Goal: Communication & Community: Answer question/provide support

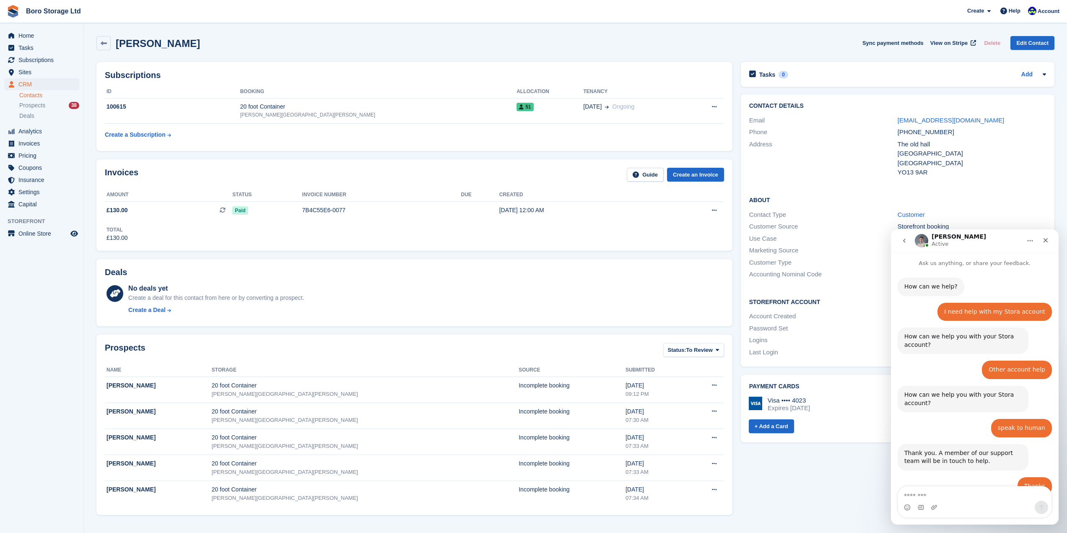
scroll to position [143, 0]
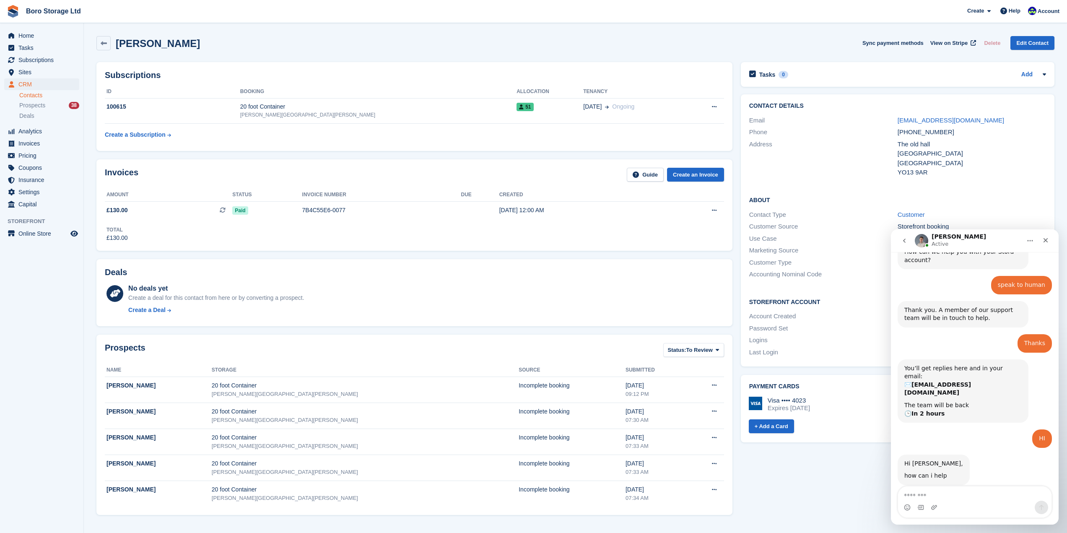
click at [944, 498] on textarea "Message…" at bounding box center [974, 493] width 153 height 14
type textarea "**"
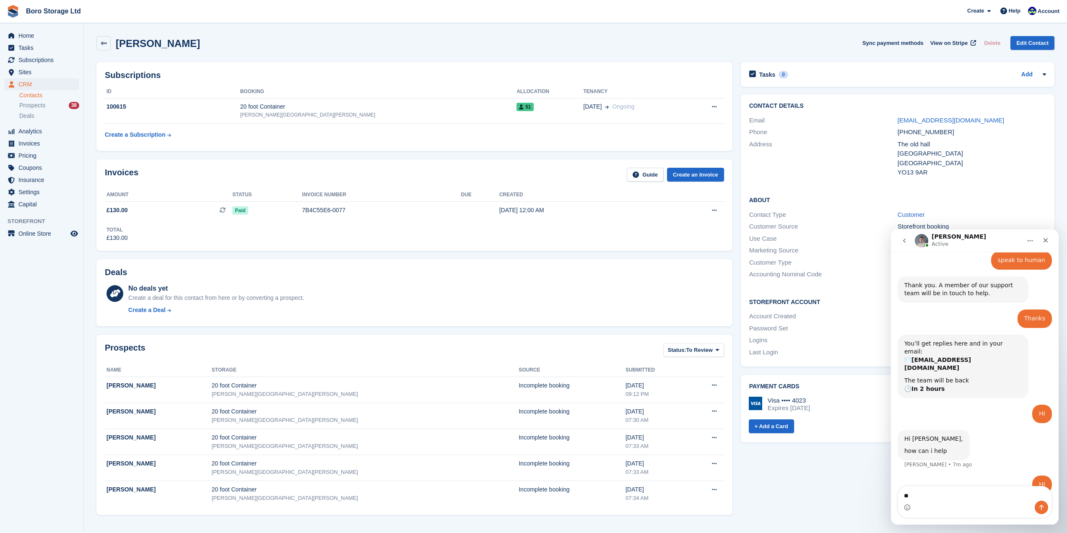
type textarea "*"
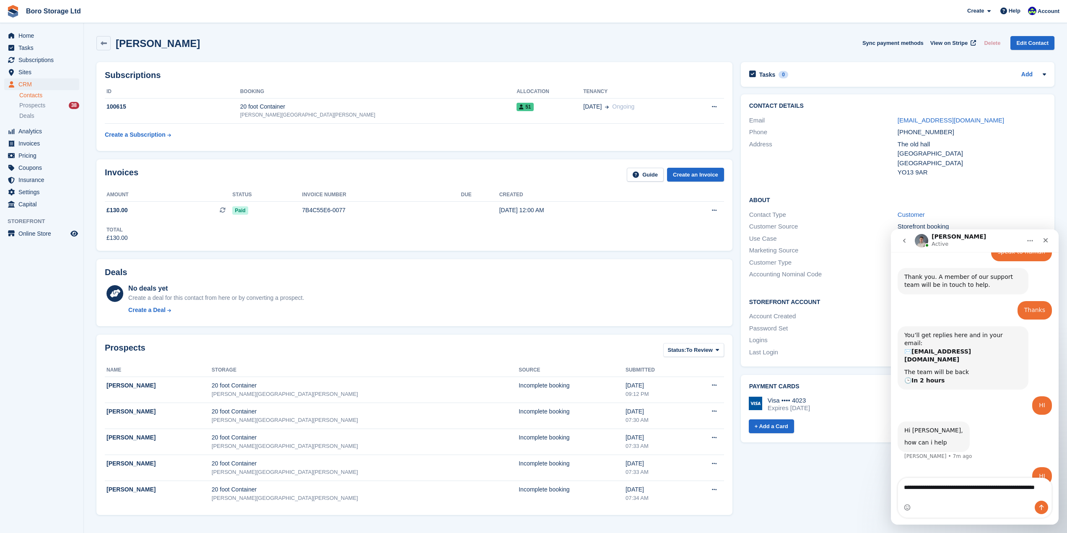
type textarea "**********"
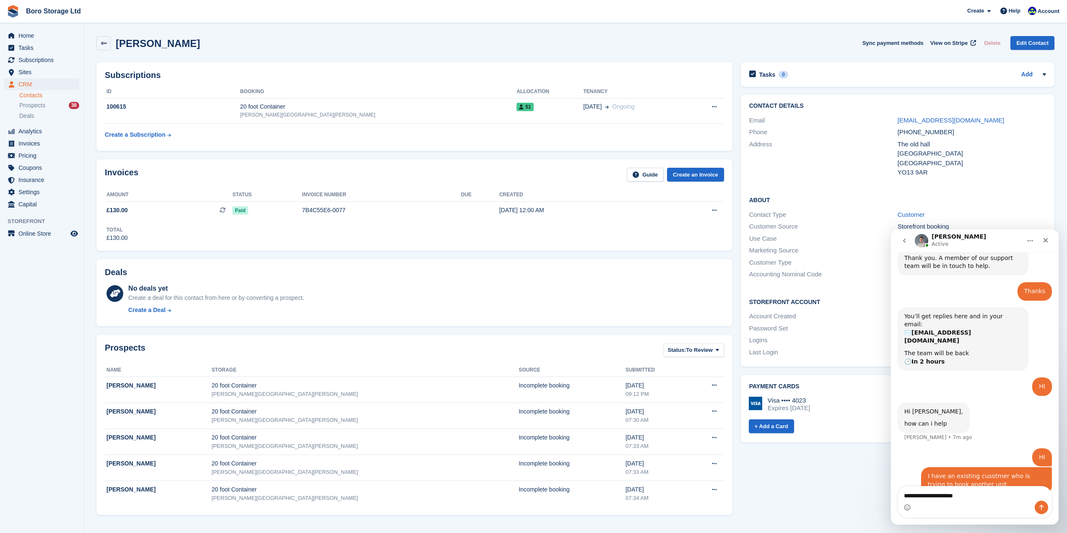
type textarea "**********"
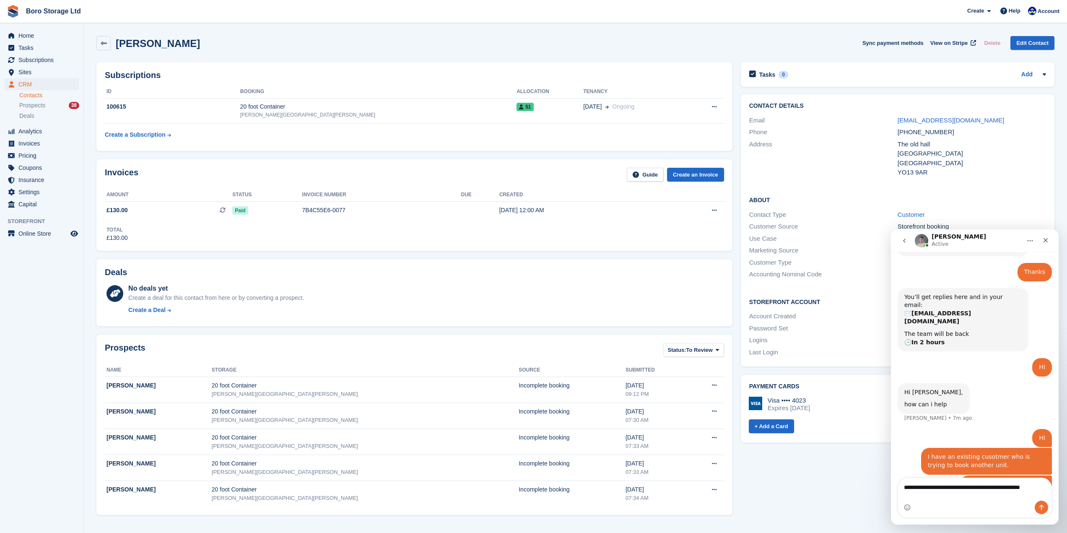
scroll to position [223, 0]
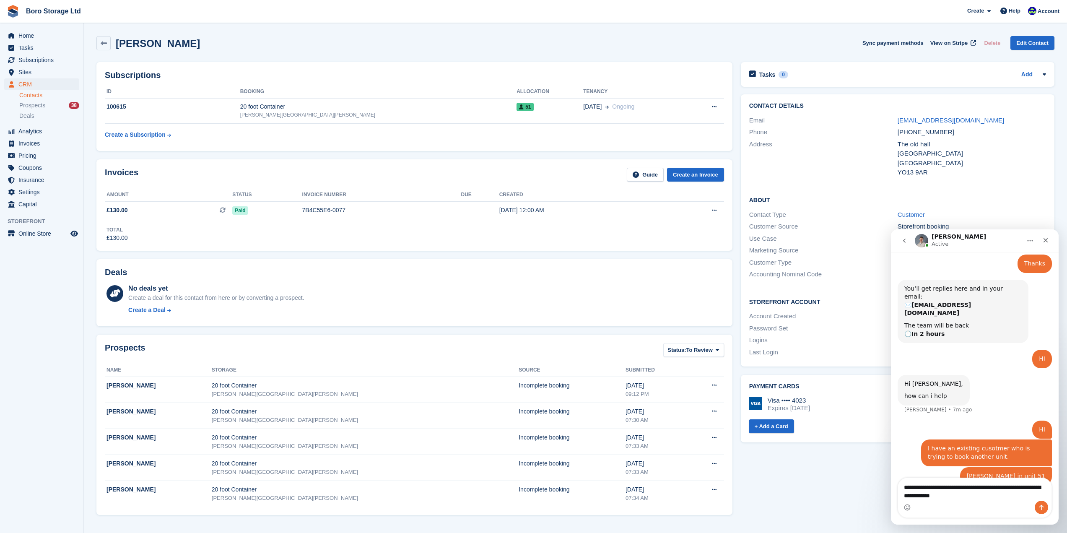
type textarea "**********"
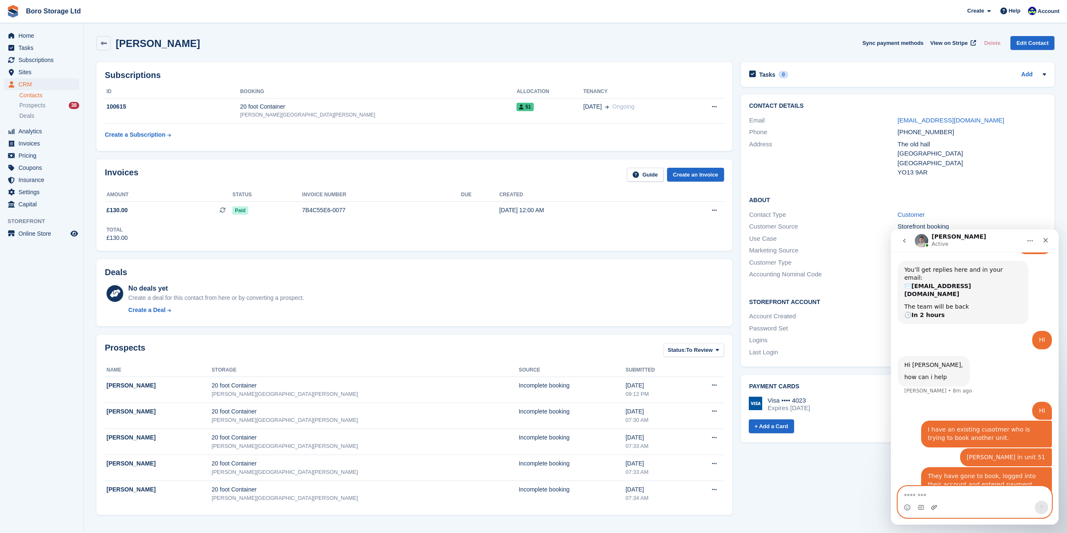
click at [932, 506] on icon "Upload attachment" at bounding box center [934, 507] width 6 height 5
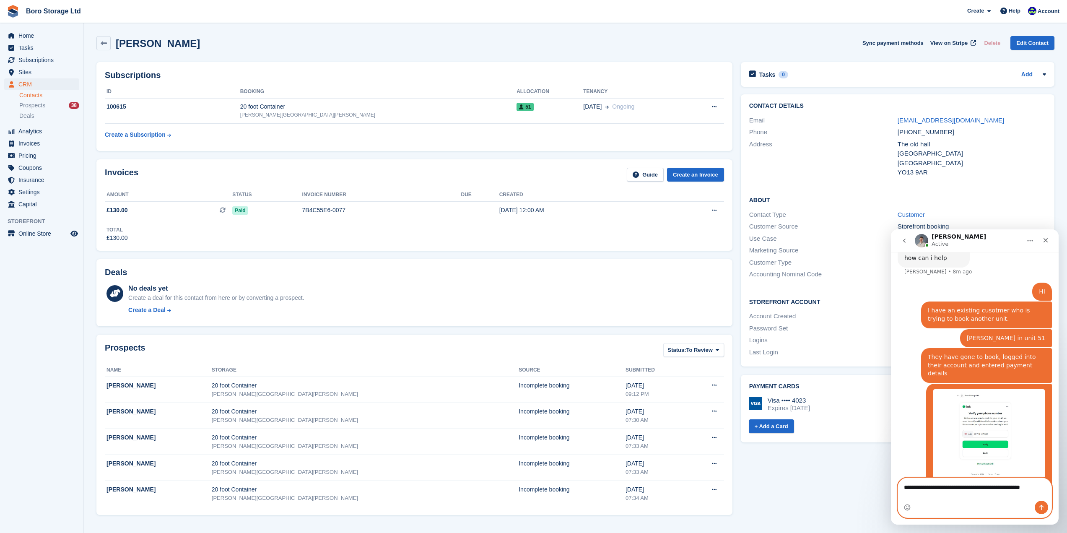
scroll to position [369, 0]
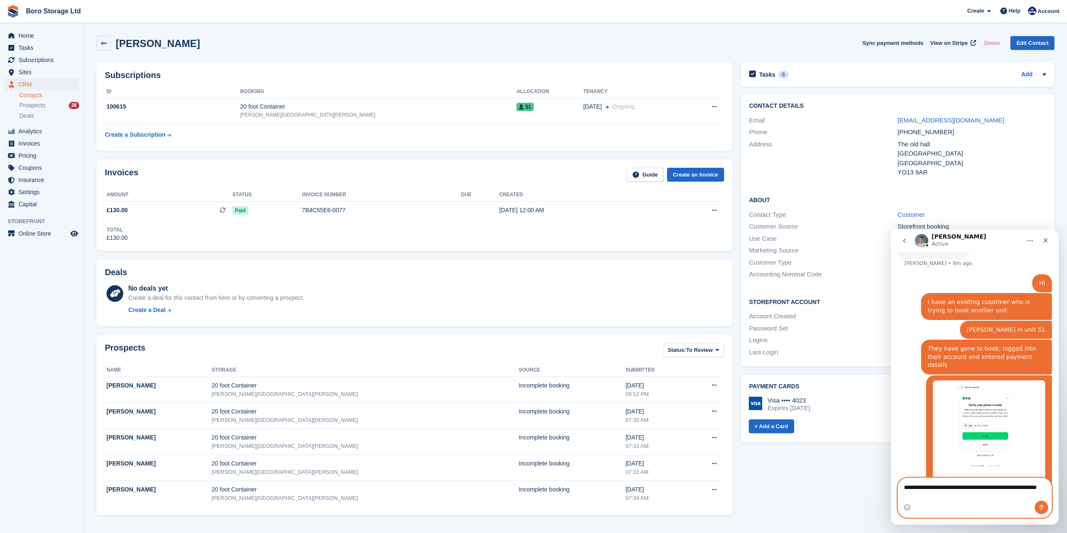
type textarea "**********"
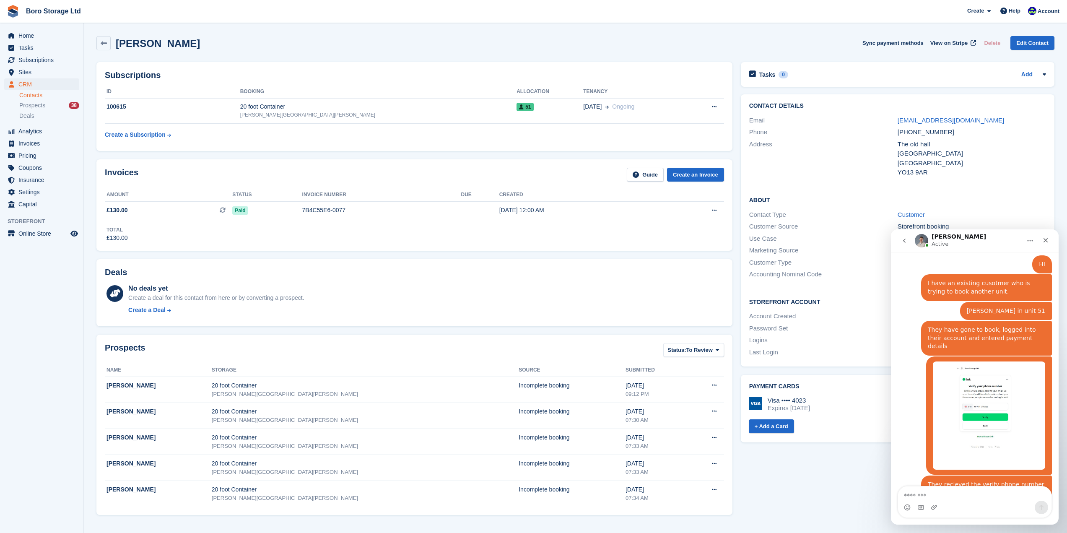
click at [995, 381] on img "Tobie says…" at bounding box center [989, 415] width 112 height 108
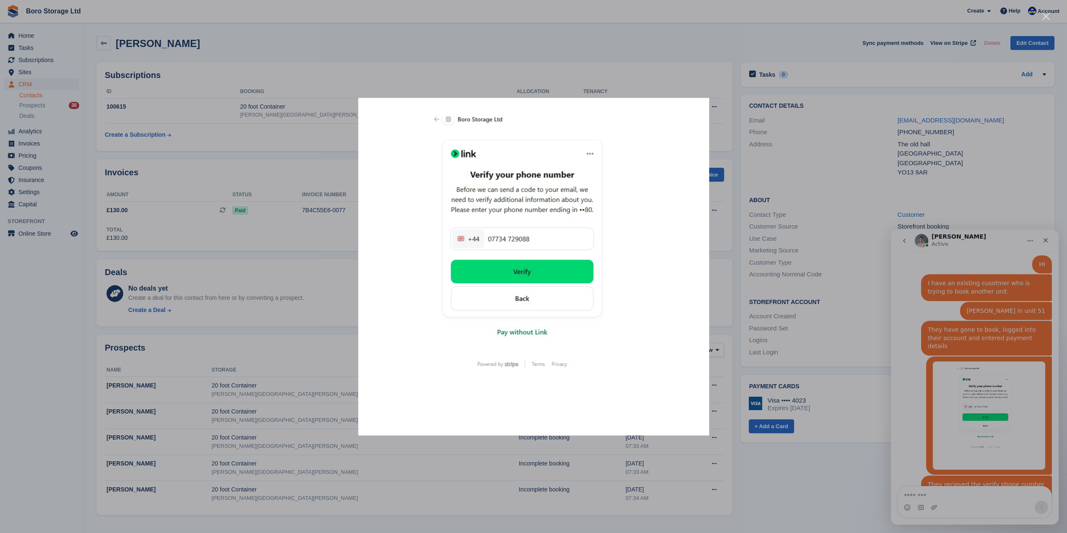
click at [955, 506] on div "Intercom messenger" at bounding box center [533, 266] width 1067 height 533
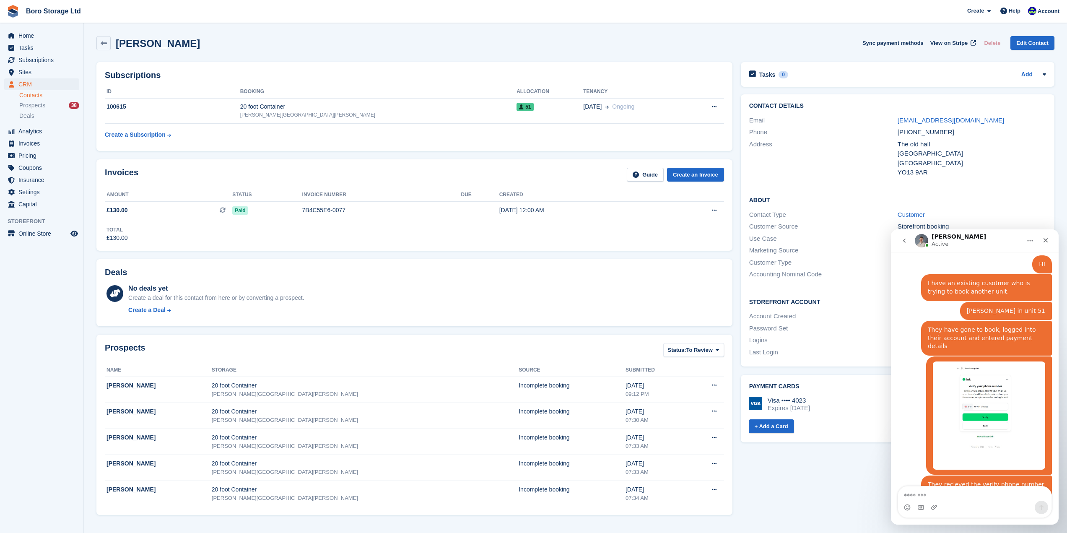
click at [938, 503] on div "Intercom messenger" at bounding box center [935, 507] width 9 height 13
click at [921, 497] on textarea "Message…" at bounding box center [974, 493] width 153 height 14
click at [984, 425] on img "Tobie says…" at bounding box center [989, 415] width 112 height 108
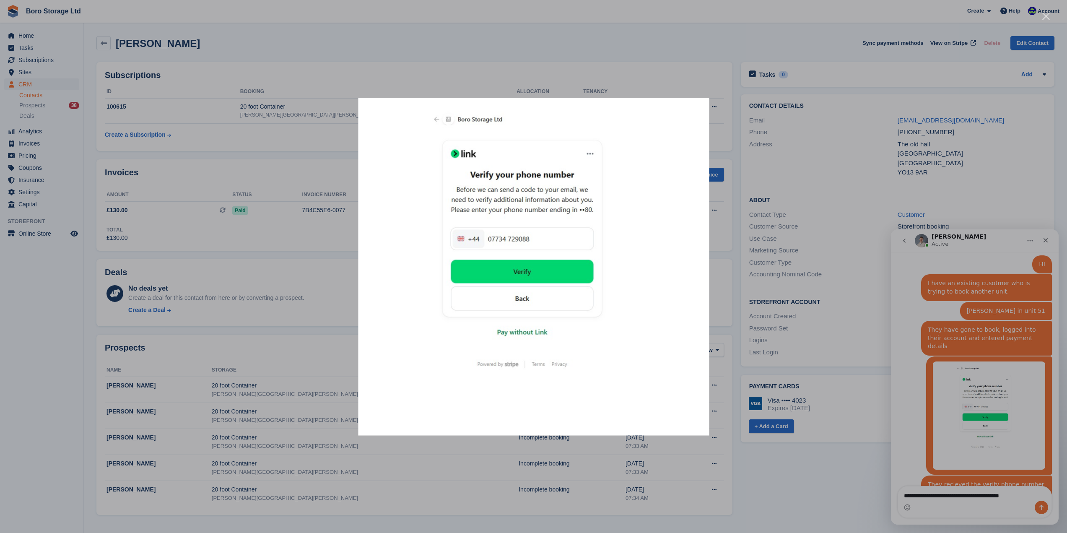
click at [983, 506] on div "Intercom messenger" at bounding box center [533, 266] width 1067 height 533
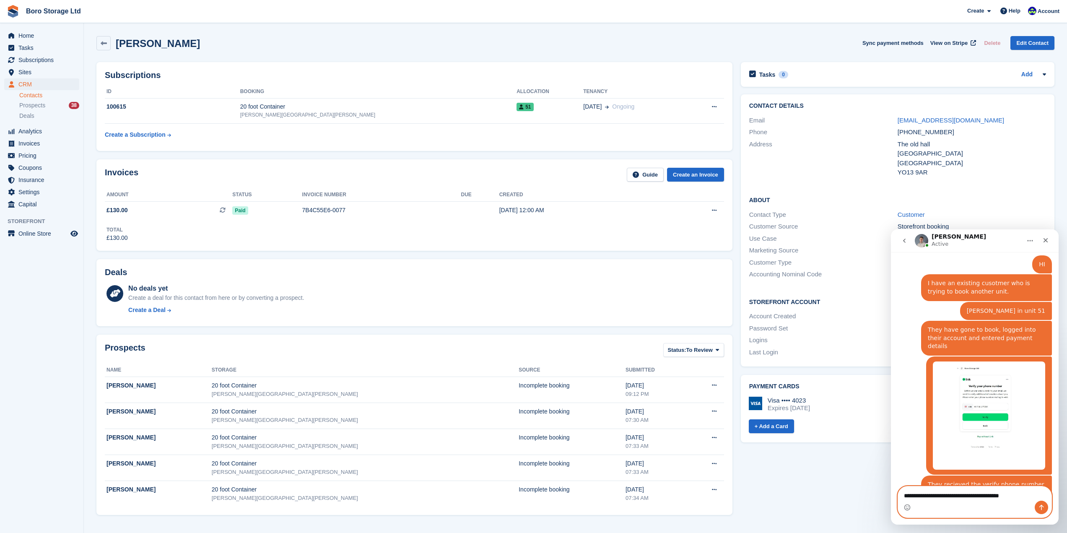
click at [1031, 497] on textarea "**********" at bounding box center [974, 493] width 153 height 14
type textarea "**********"
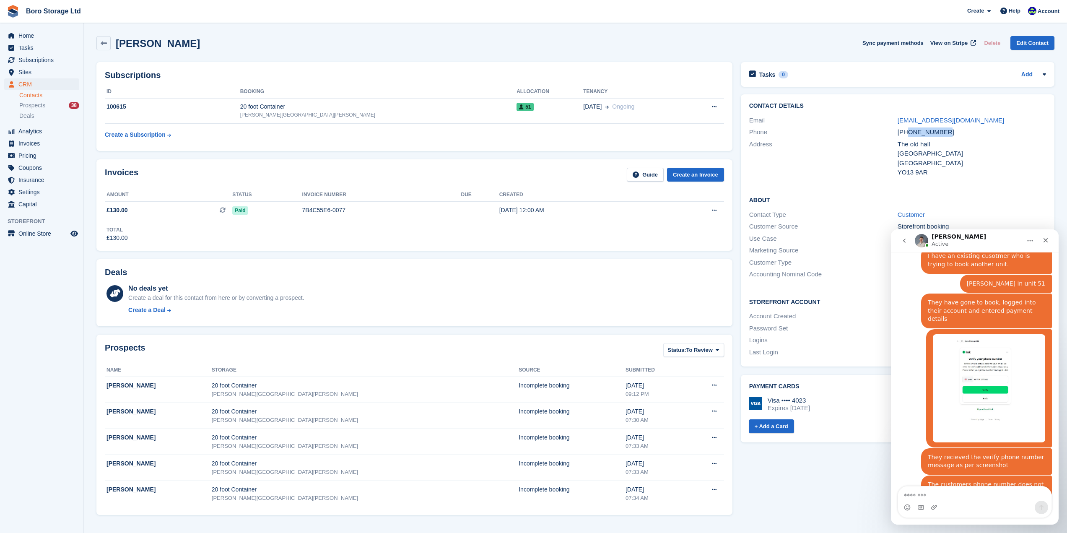
drag, startPoint x: 944, startPoint y: 129, endPoint x: 908, endPoint y: 133, distance: 36.7
click at [908, 133] on div "+447734729088" at bounding box center [971, 132] width 148 height 10
copy div "7734729088"
click at [928, 496] on textarea "Message…" at bounding box center [974, 493] width 153 height 14
type textarea "**********"
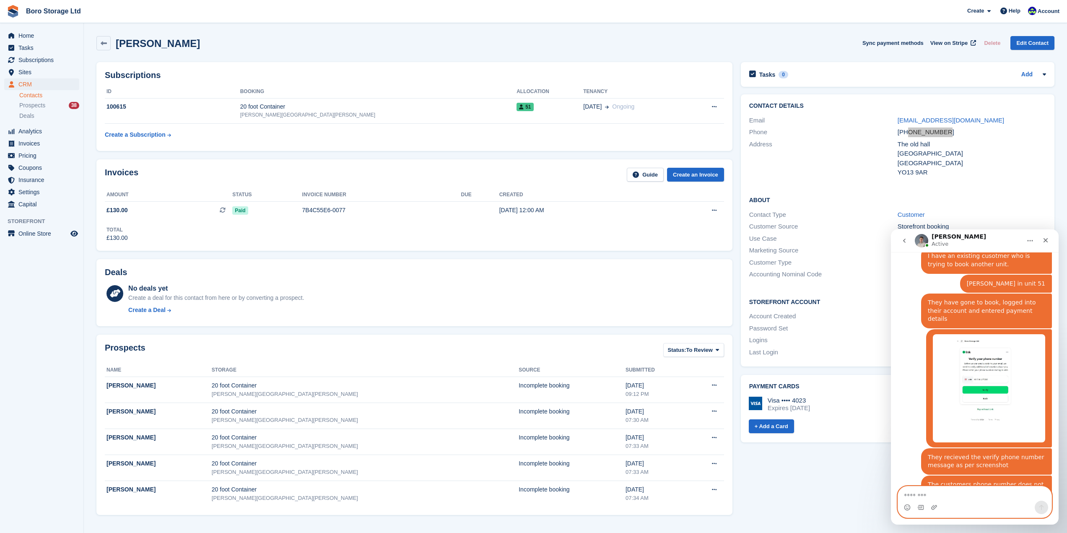
scroll to position [434, 0]
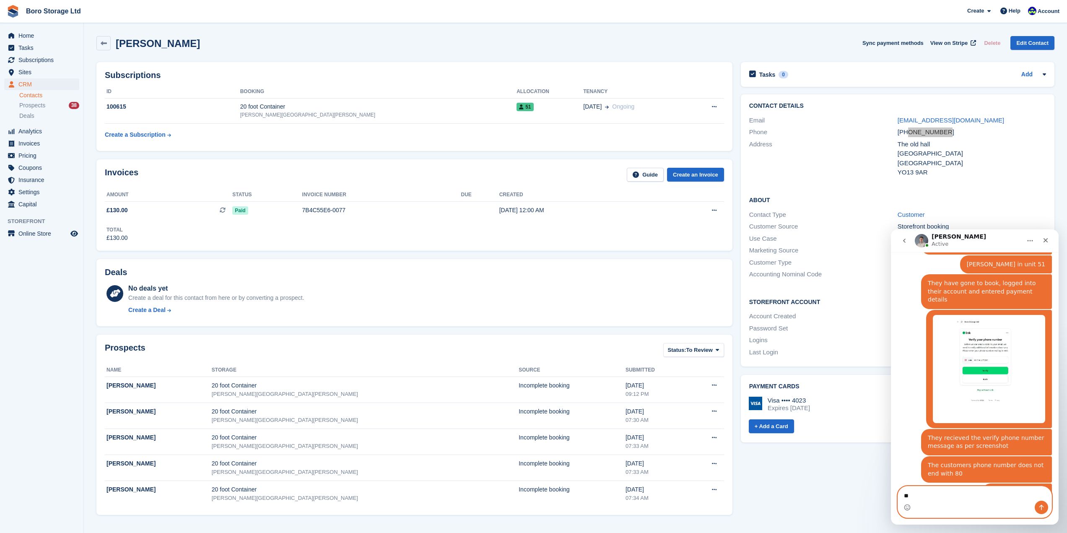
type textarea "*"
paste textarea "**********"
type textarea "**********"
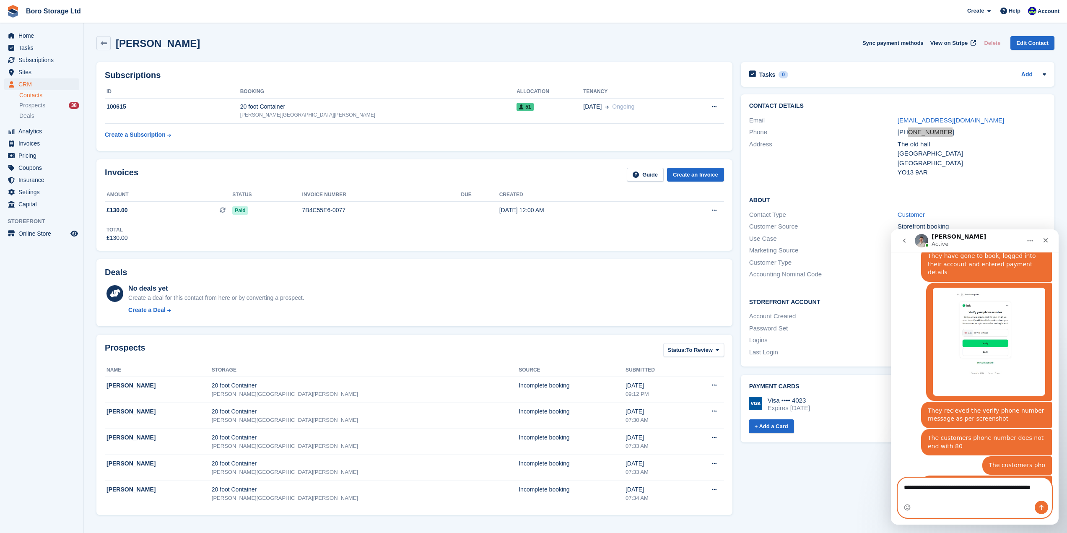
scroll to position [470, 0]
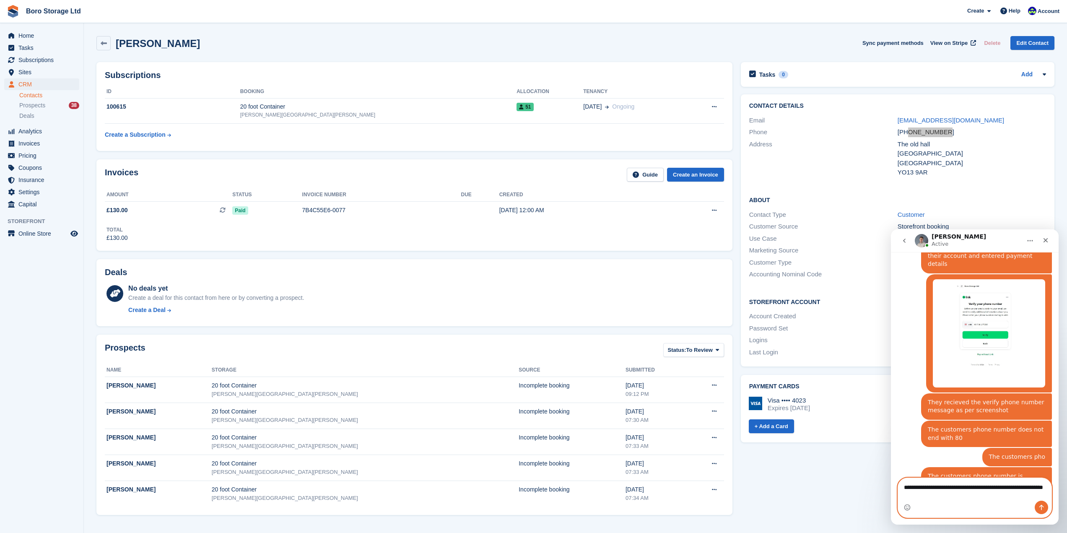
type textarea "**********"
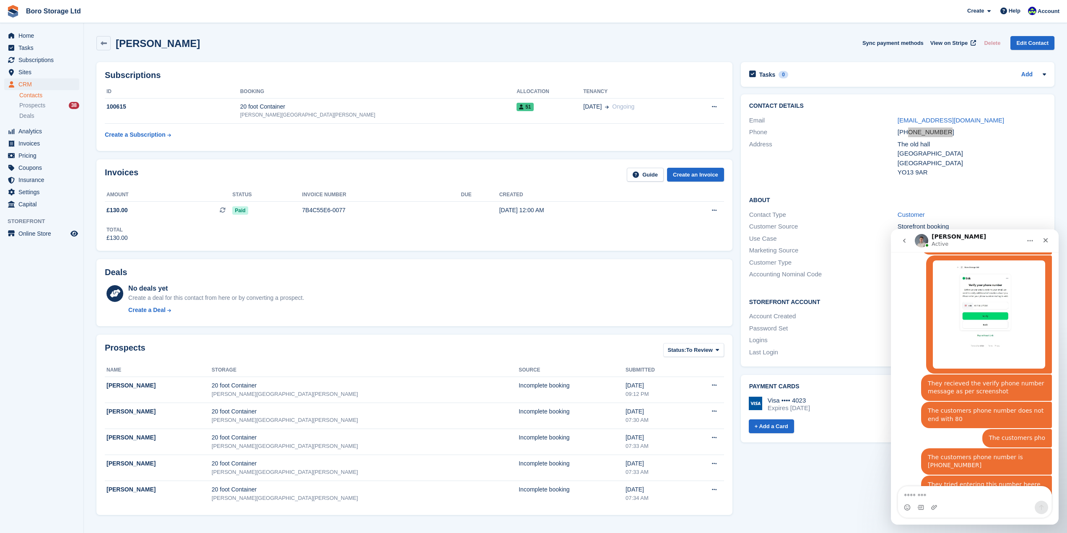
click at [913, 282] on div "Tobie • 1m ago" at bounding box center [974, 314] width 154 height 119
click at [626, 42] on div "Helen Burrows Sync payment methods View on Stripe Delete Edit Contact" at bounding box center [575, 43] width 958 height 14
click at [1005, 307] on img "Tobie says…" at bounding box center [989, 314] width 112 height 108
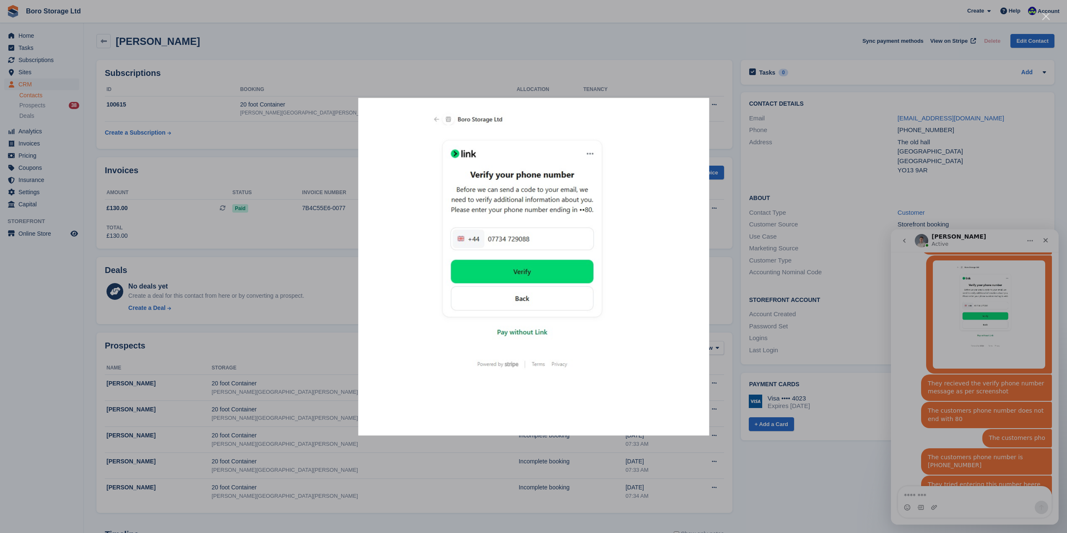
scroll to position [0, 0]
click at [593, 153] on img "Close" at bounding box center [533, 266] width 351 height 337
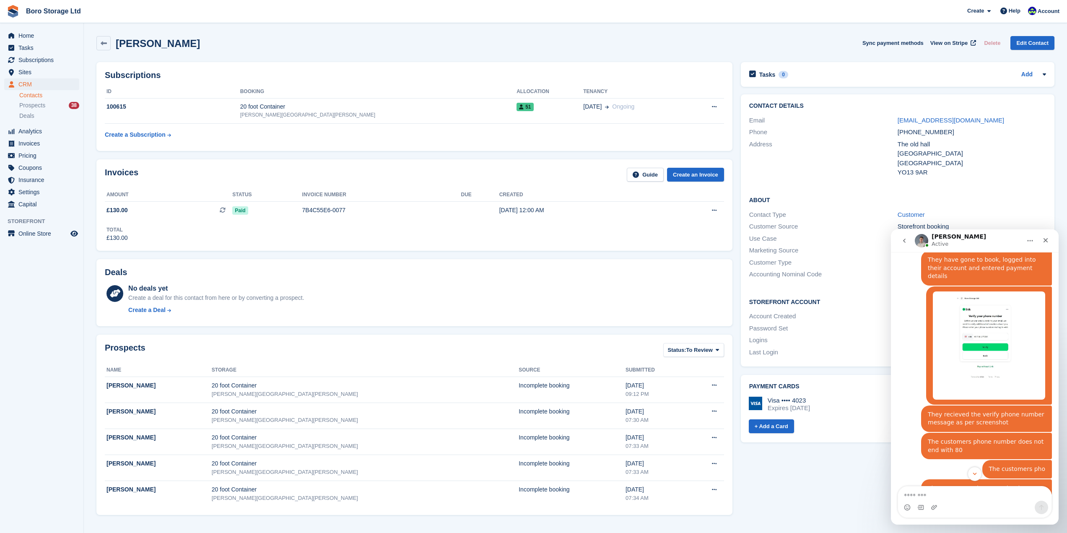
scroll to position [489, 0]
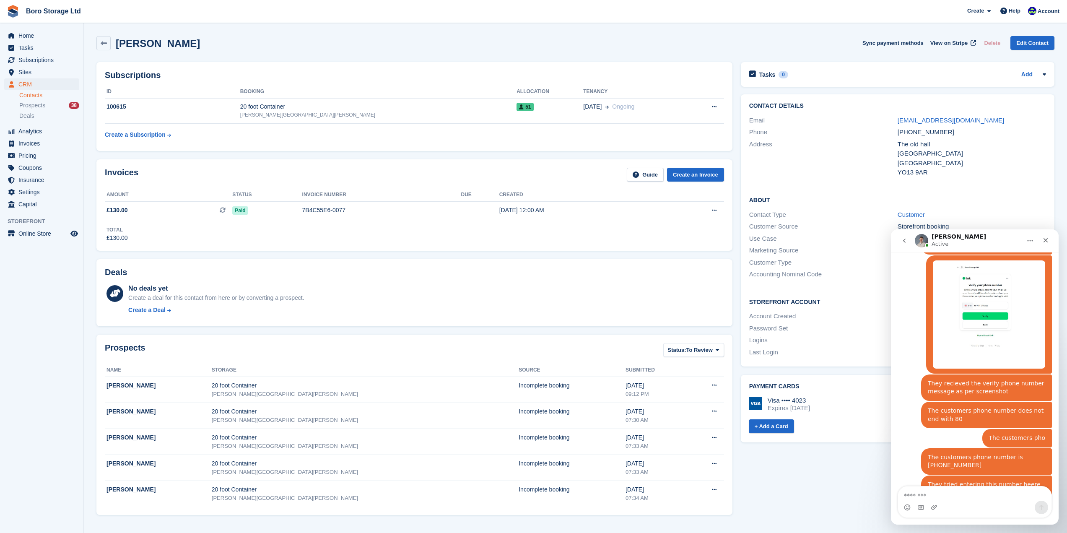
click at [907, 294] on div "Tobie • 7m ago" at bounding box center [974, 314] width 154 height 119
click at [48, 12] on link "Boro Storage Ltd" at bounding box center [54, 11] width 62 height 14
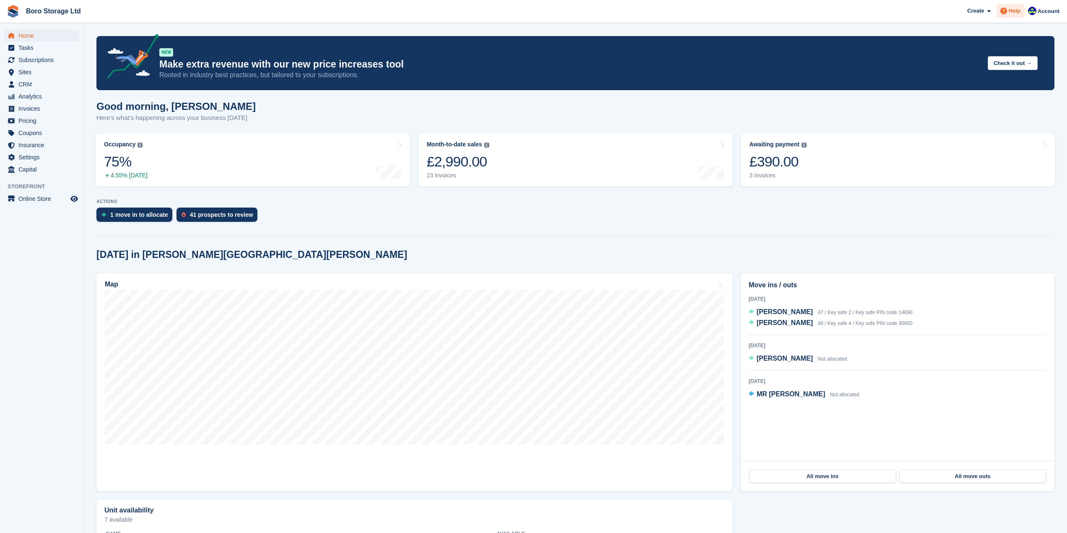
click at [1011, 12] on span "Help" at bounding box center [1015, 11] width 12 height 8
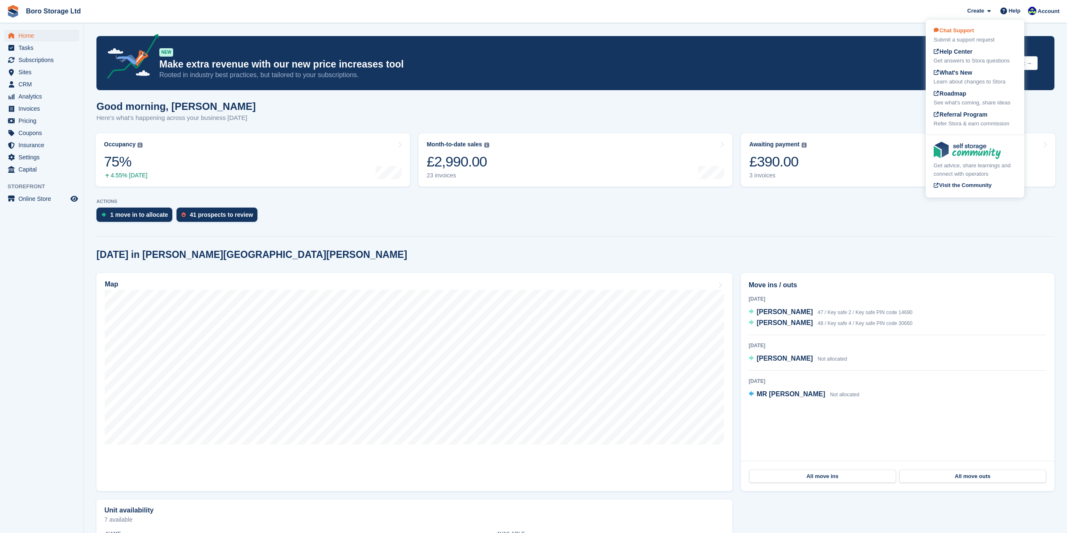
click at [968, 29] on span "Chat Support" at bounding box center [954, 30] width 40 height 6
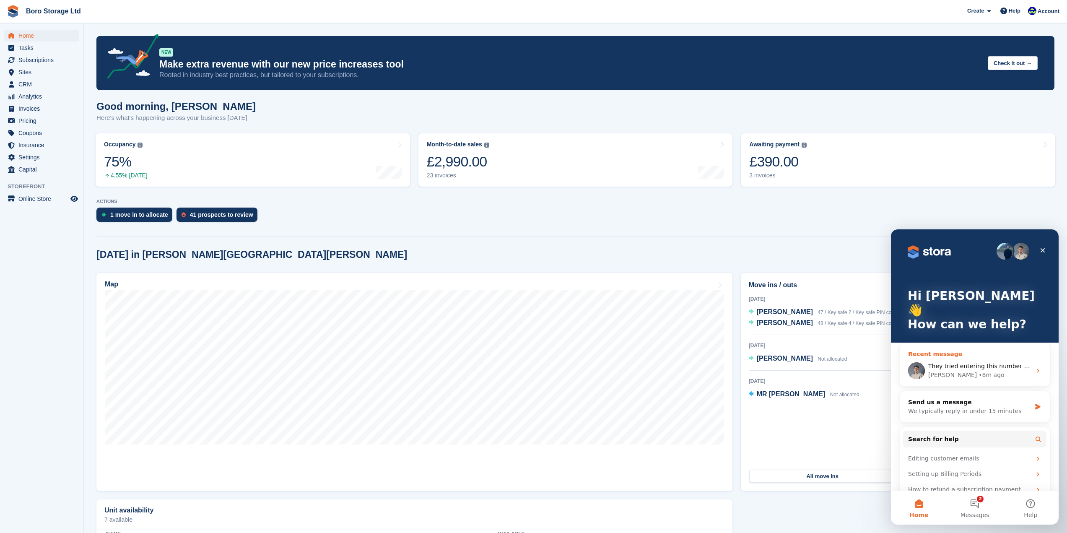
click at [948, 362] on div "They tried entering this number heere but it said it was incorrect" at bounding box center [979, 366] width 103 height 9
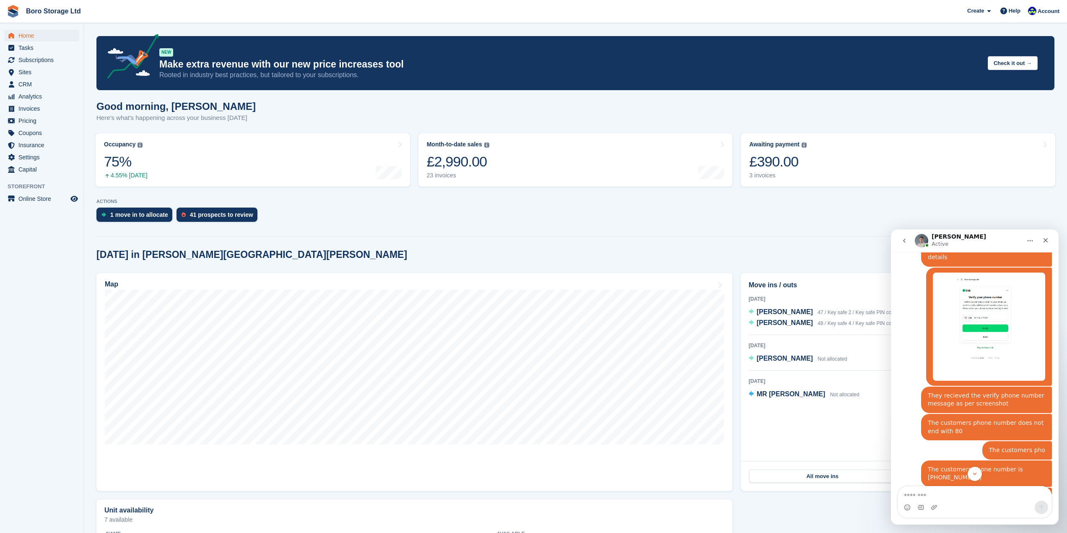
scroll to position [521, 0]
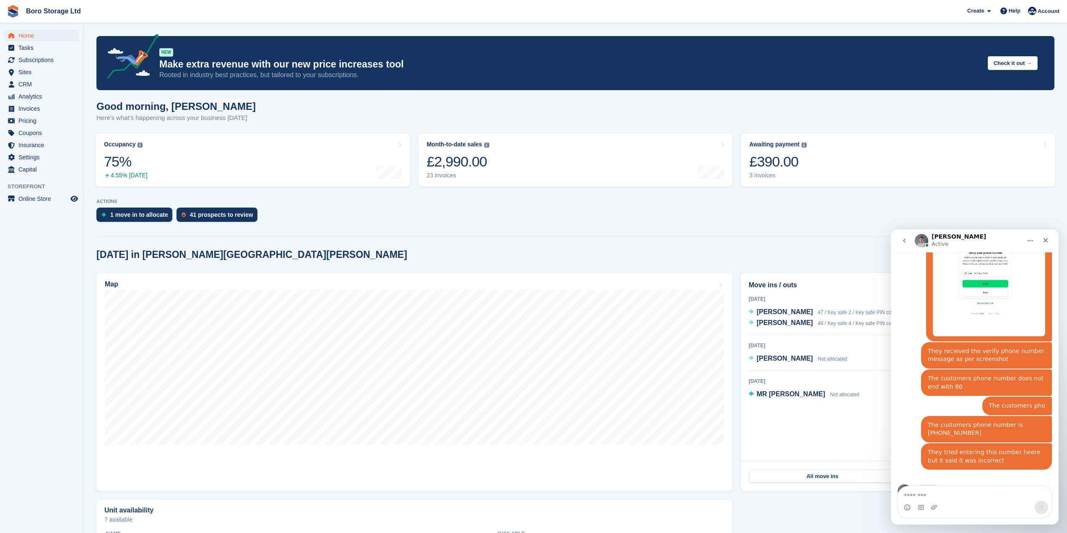
click at [600, 121] on div "Good morning, Tobie Here's what's happening across your business today" at bounding box center [575, 117] width 958 height 32
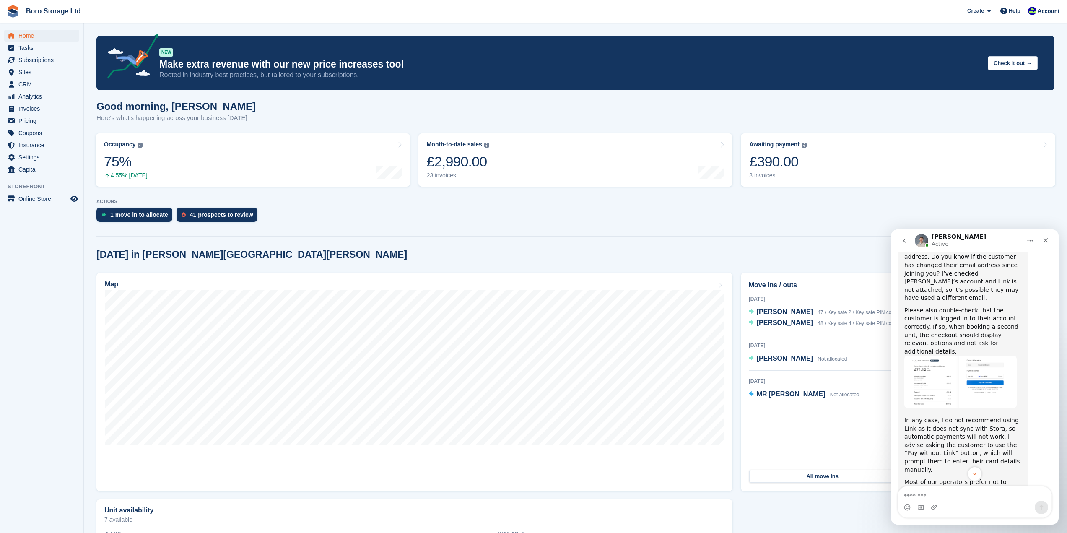
scroll to position [760, 0]
click at [969, 362] on img "Bradley says…" at bounding box center [960, 379] width 112 height 52
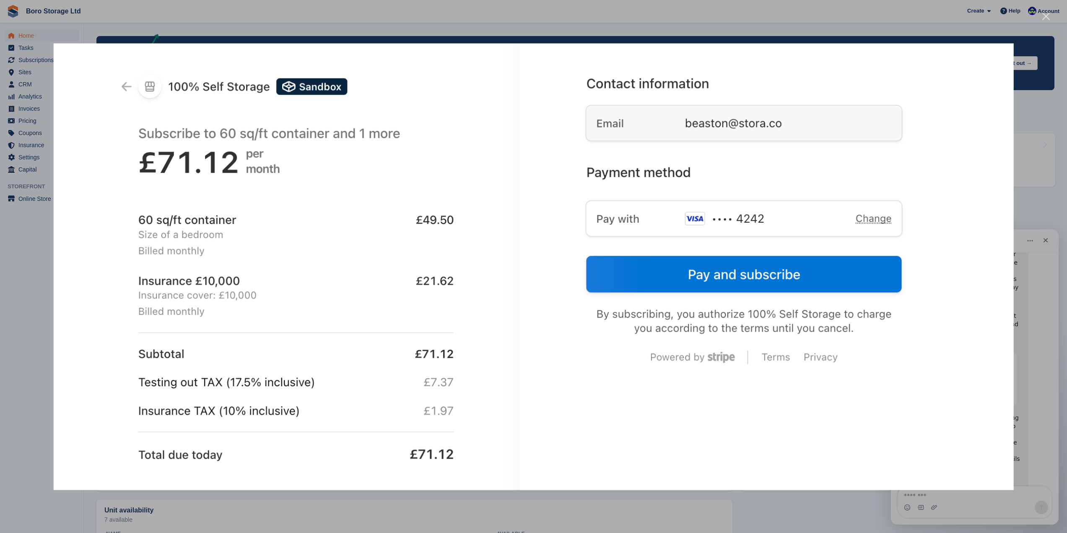
click at [1045, 14] on div "Close" at bounding box center [1046, 17] width 8 height 8
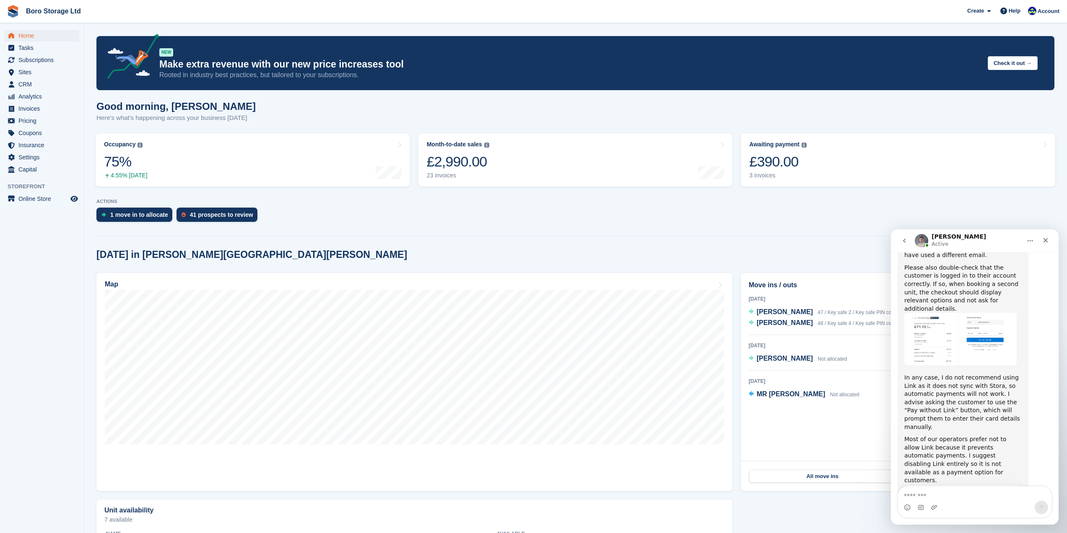
scroll to position [812, 0]
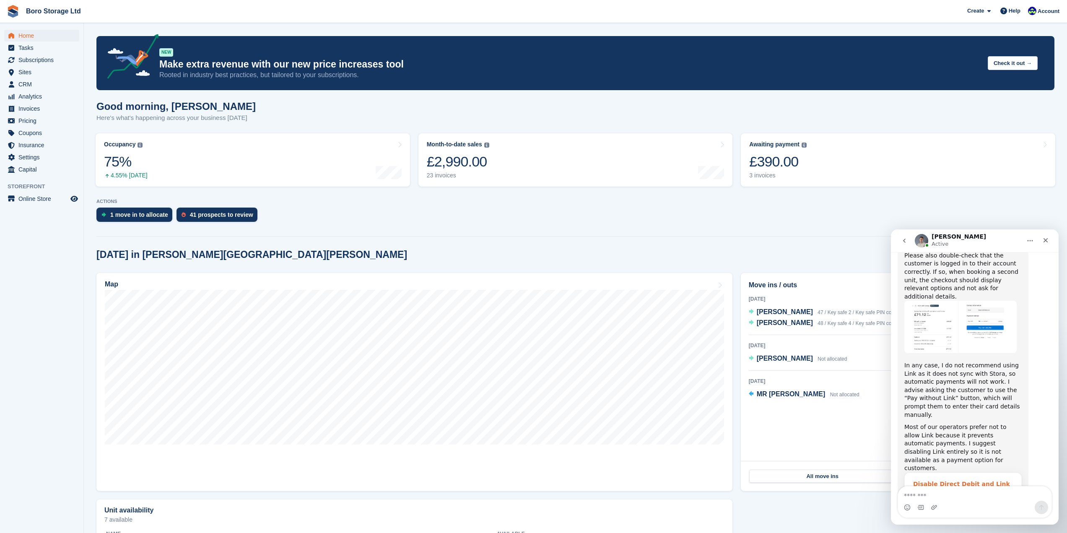
click at [954, 498] on span "Remove these payment methods to ensure this and future invoices…" at bounding box center [962, 510] width 98 height 24
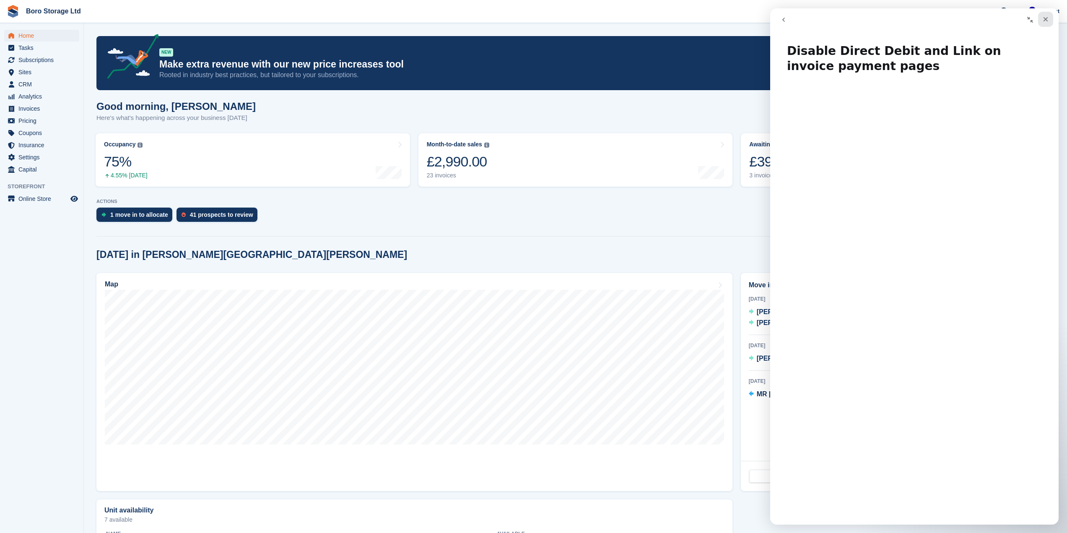
click at [1041, 16] on div "Close" at bounding box center [1045, 19] width 15 height 15
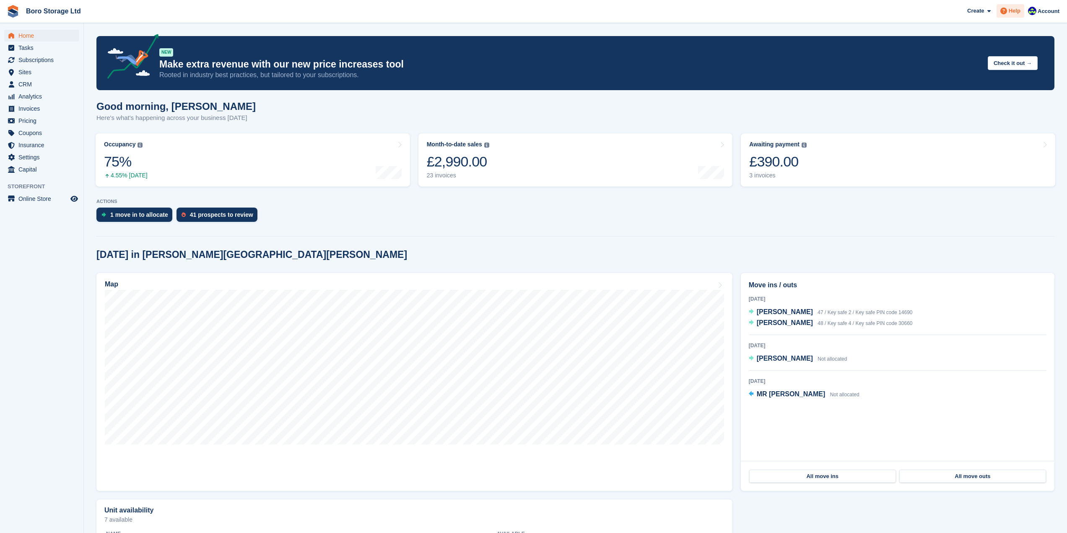
click at [1014, 14] on span "Help" at bounding box center [1015, 11] width 12 height 8
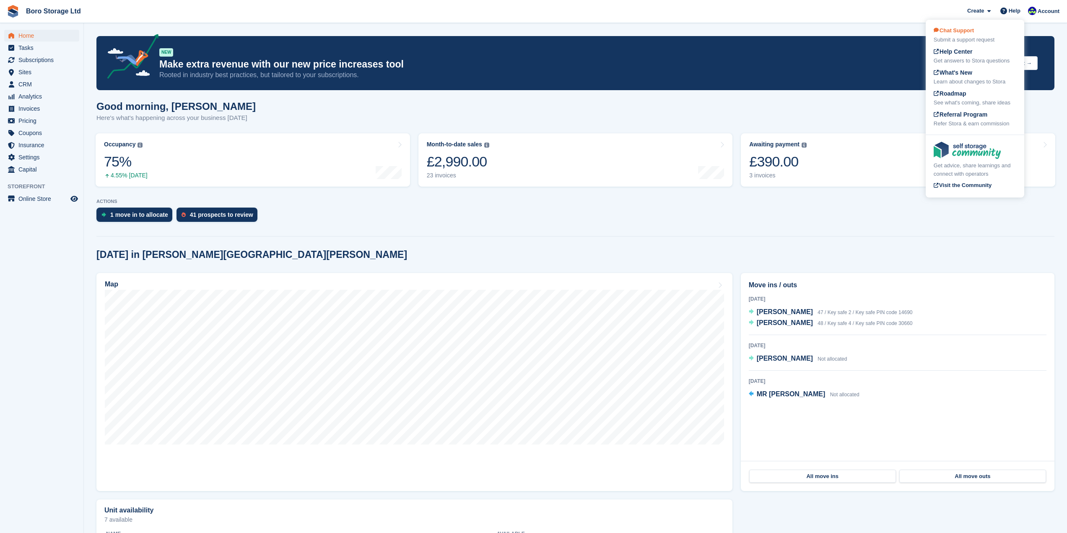
click at [973, 31] on span "Chat Support" at bounding box center [954, 30] width 40 height 6
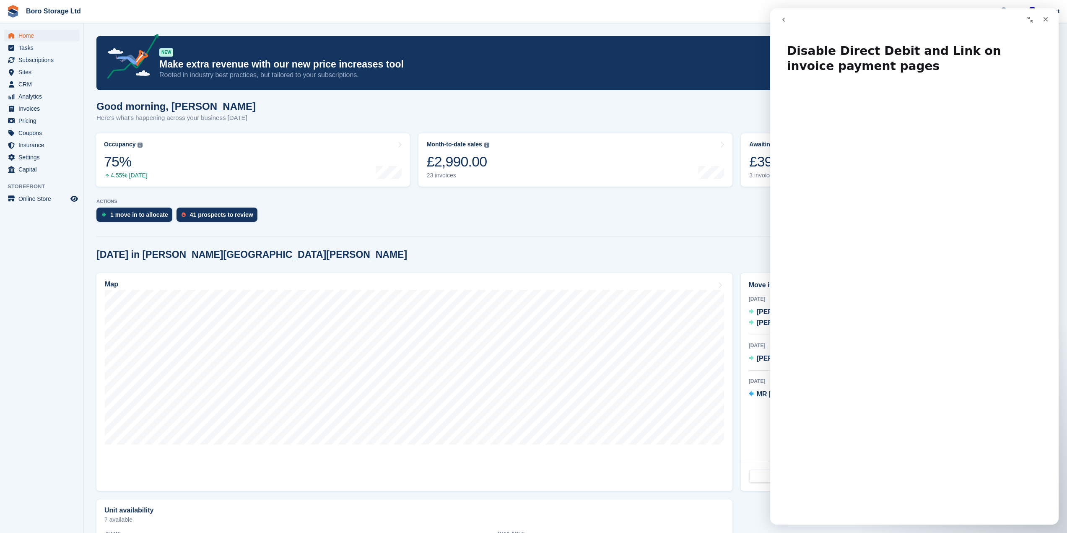
scroll to position [10, 0]
click at [1043, 22] on icon "Close" at bounding box center [1045, 19] width 7 height 7
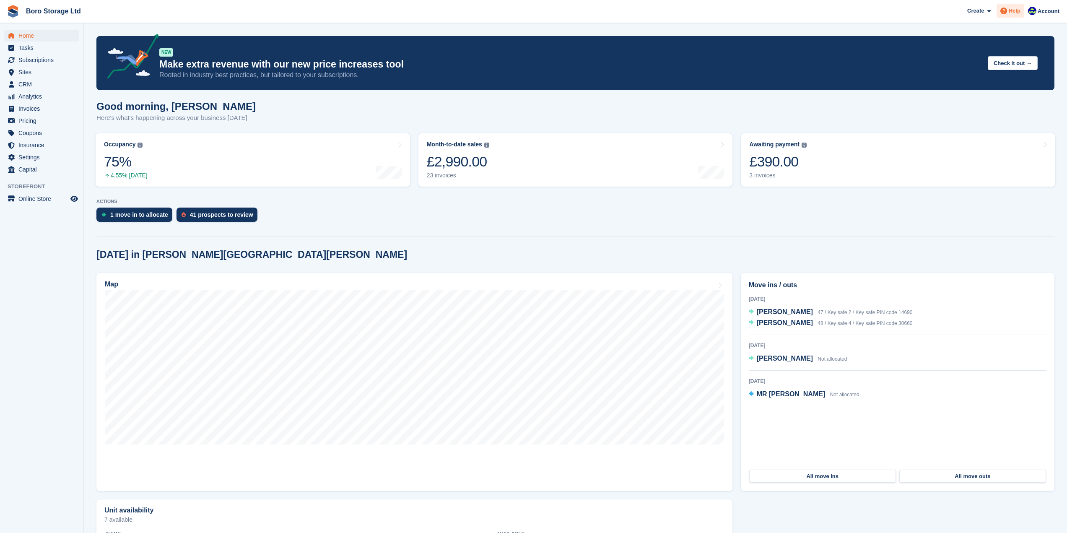
click at [1009, 12] on span at bounding box center [1004, 11] width 10 height 10
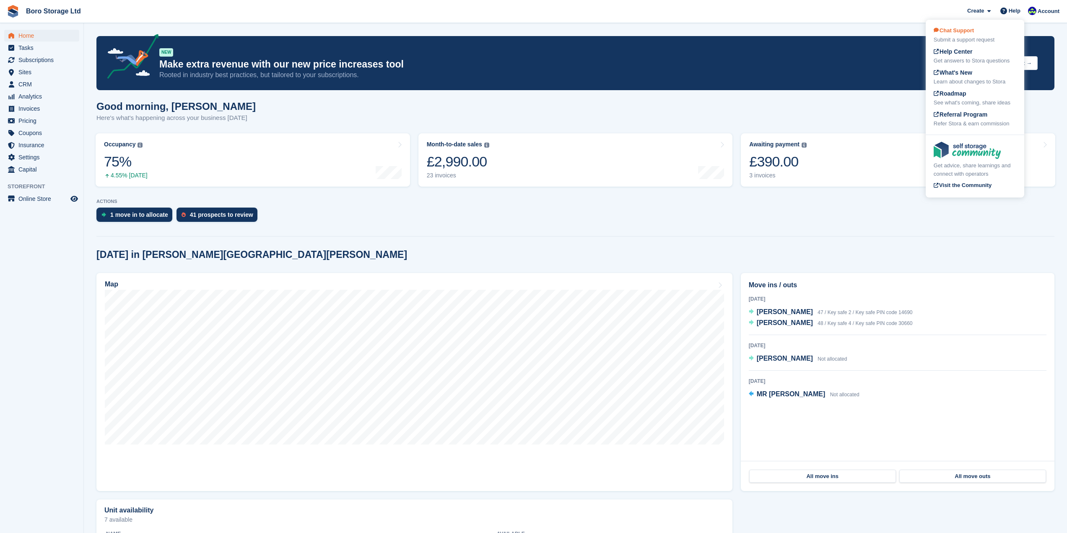
click at [970, 28] on span "Chat Support" at bounding box center [954, 30] width 40 height 6
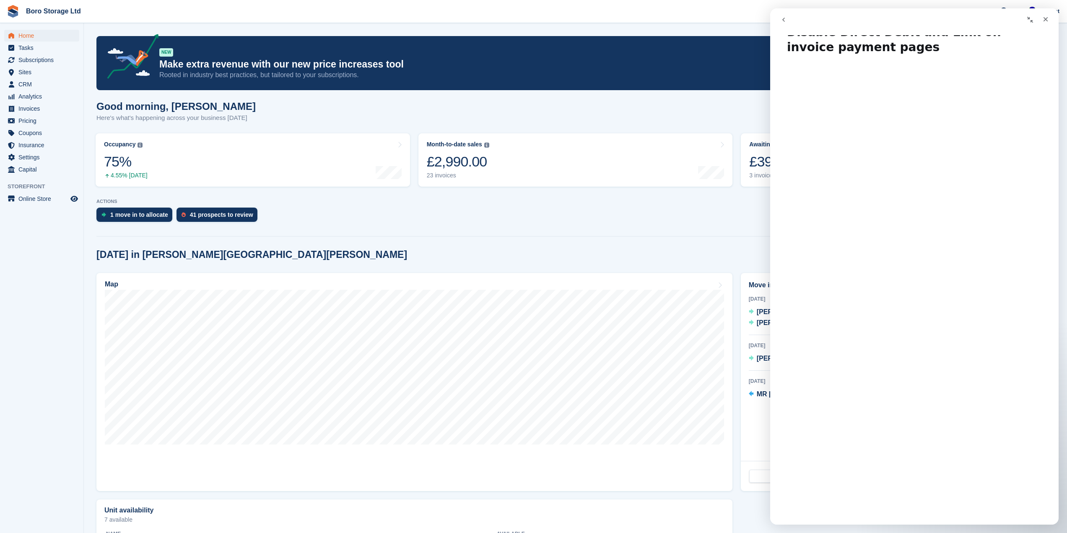
scroll to position [21, 0]
click at [1043, 16] on icon "Close" at bounding box center [1045, 19] width 7 height 7
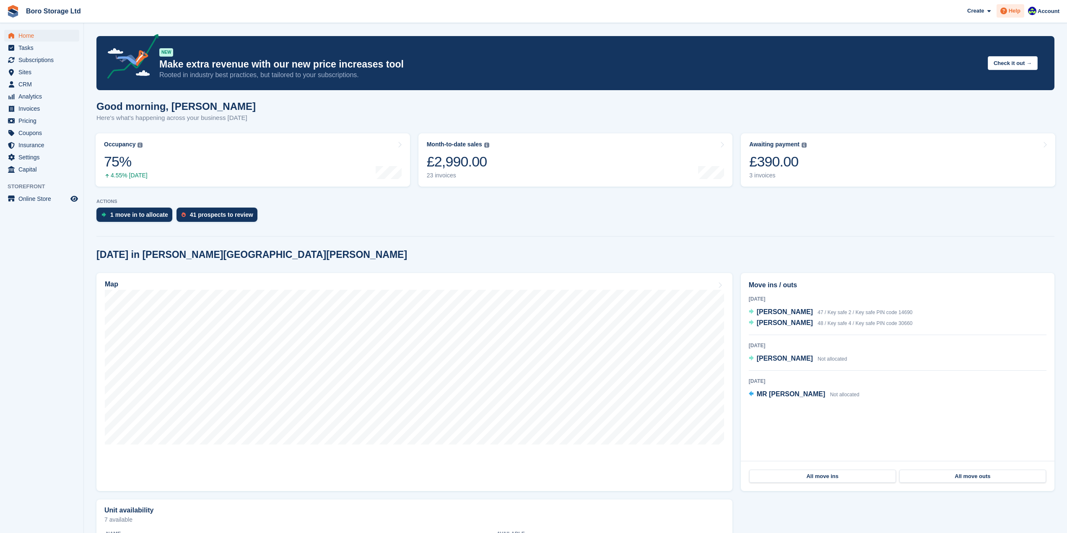
click at [1014, 14] on span "Help" at bounding box center [1015, 11] width 12 height 8
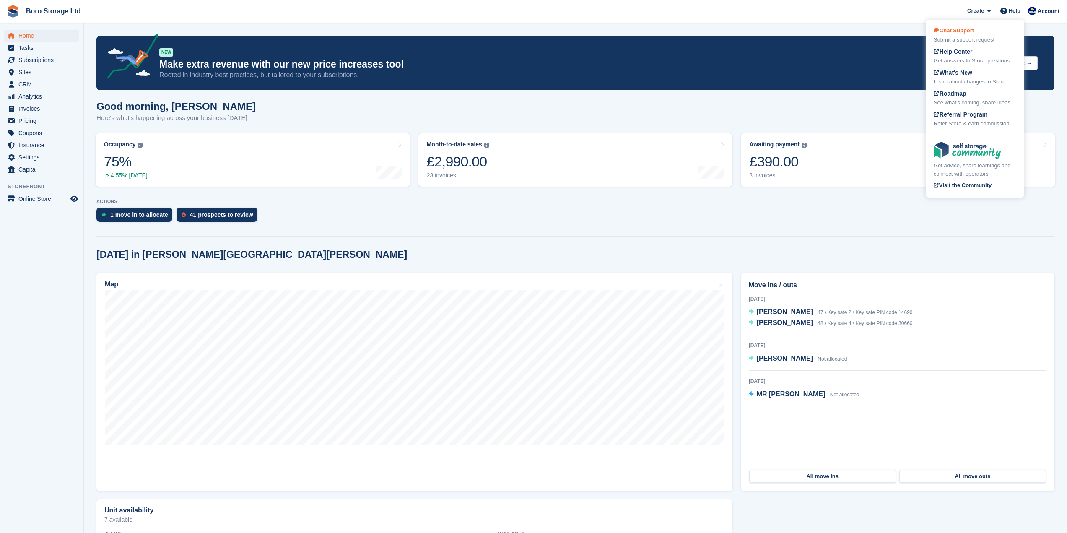
click at [956, 29] on span "Chat Support" at bounding box center [954, 30] width 40 height 6
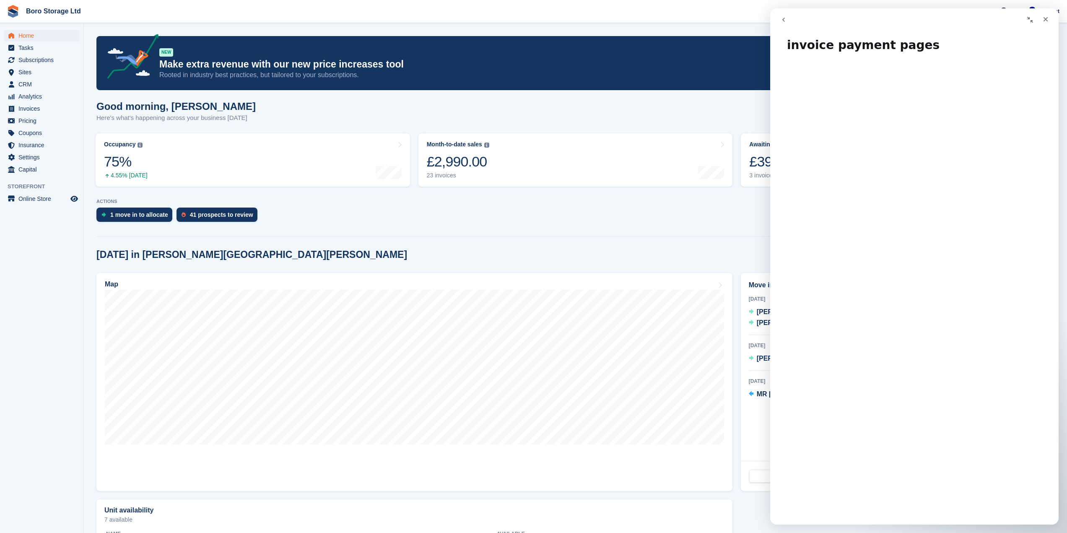
click at [781, 21] on icon "go back" at bounding box center [783, 19] width 7 height 7
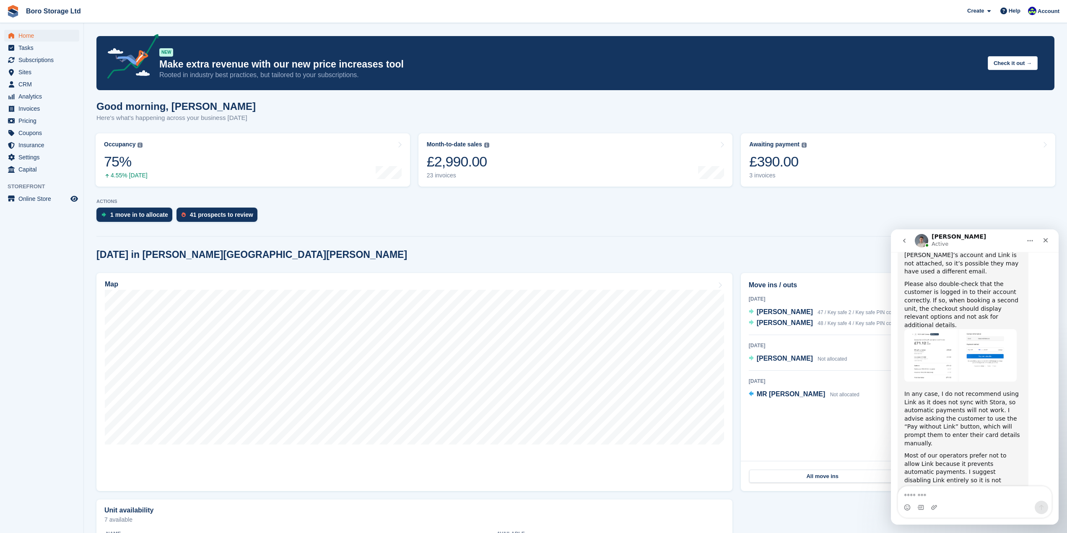
scroll to position [812, 0]
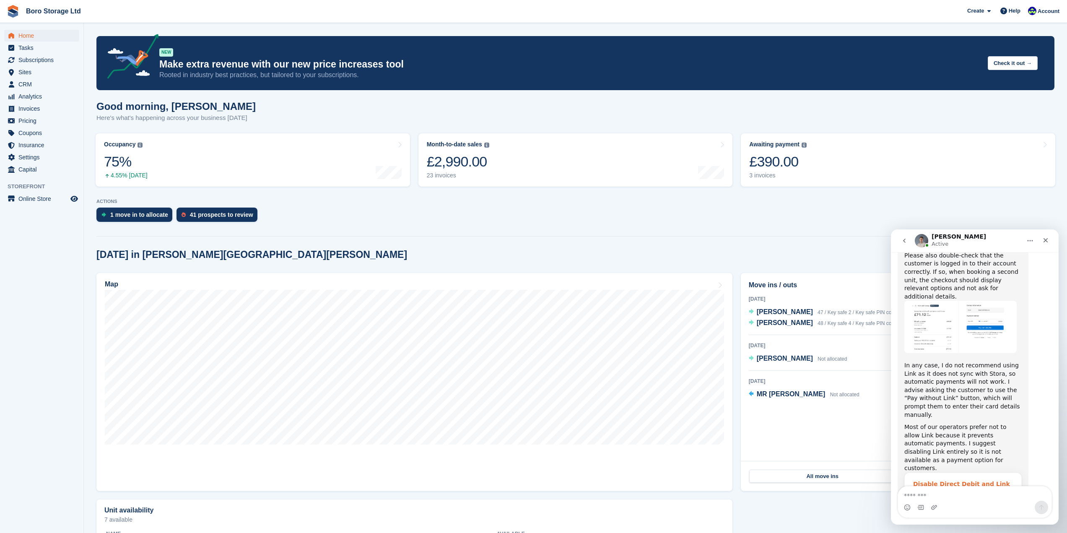
click at [954, 498] on span "Remove these payment methods to ensure this and future invoices…" at bounding box center [962, 510] width 98 height 24
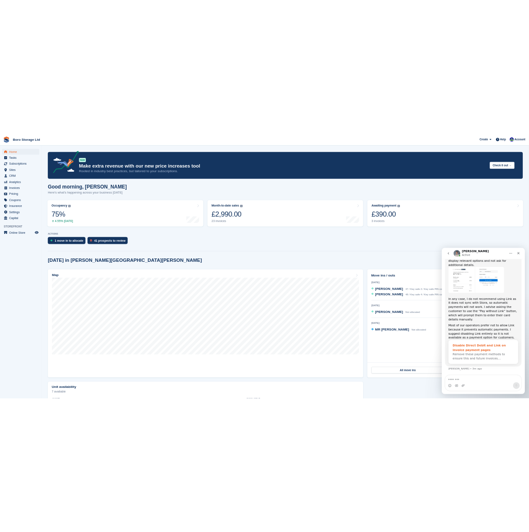
scroll to position [0, 0]
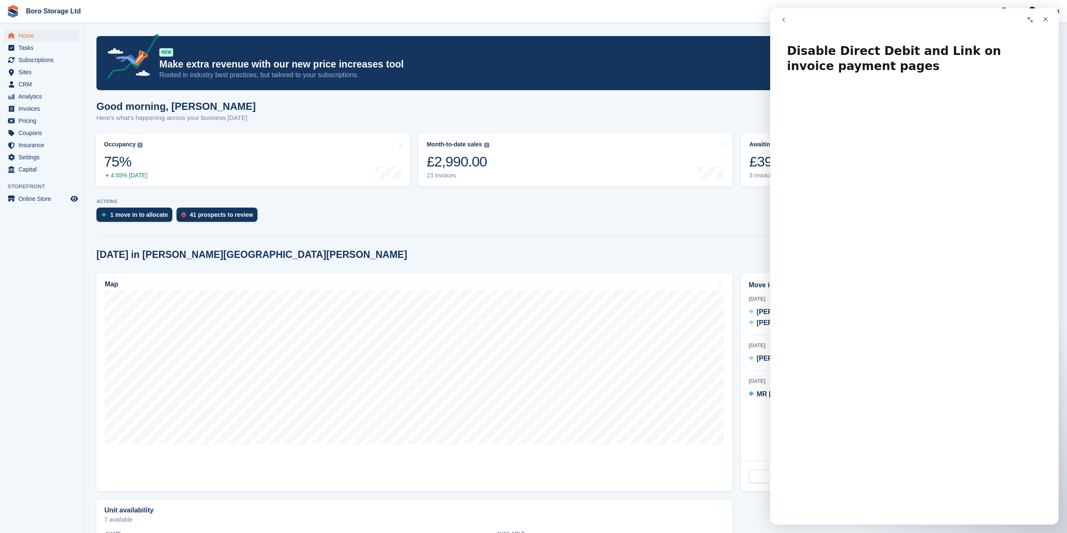
click at [386, 117] on div "Good morning, Tobie Here's what's happening across your business today" at bounding box center [575, 117] width 958 height 32
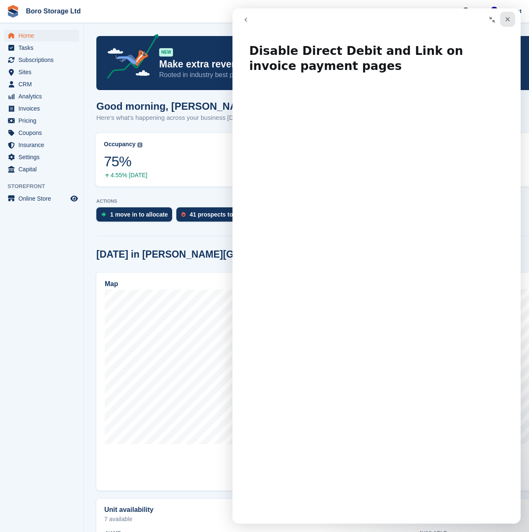
click at [510, 22] on icon "Close" at bounding box center [508, 19] width 7 height 7
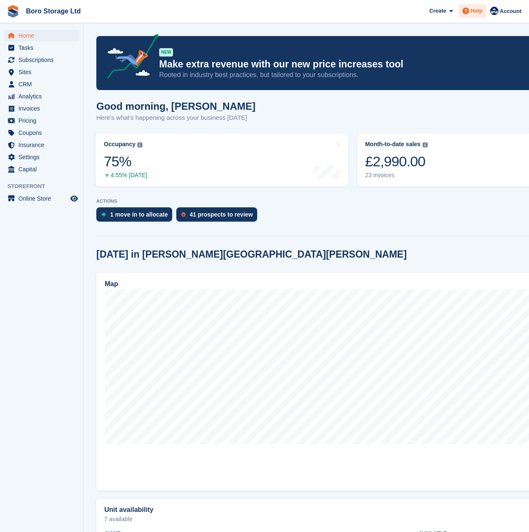
click at [478, 13] on span "Help" at bounding box center [477, 11] width 12 height 8
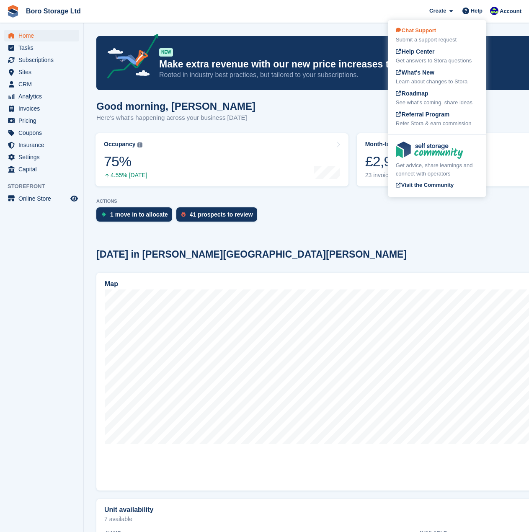
click at [440, 31] on div "Chat Support Submit a support request" at bounding box center [437, 35] width 83 height 18
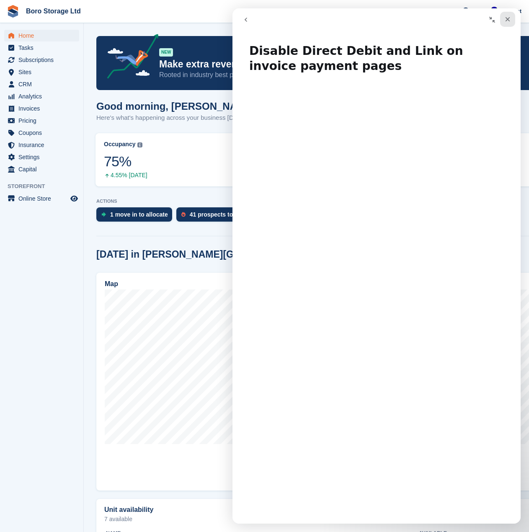
click at [508, 19] on icon "Close" at bounding box center [508, 19] width 5 height 5
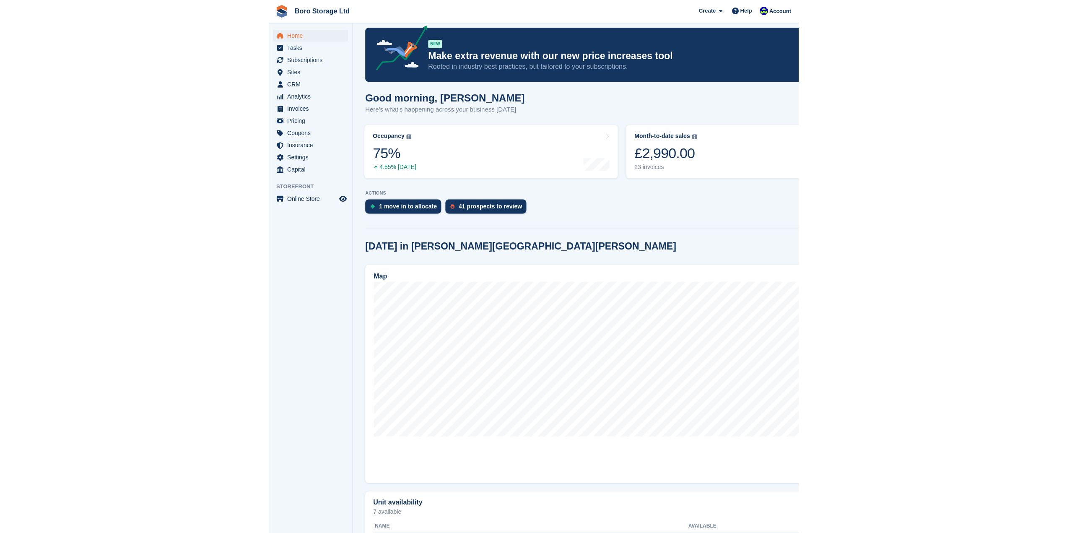
scroll to position [10, 0]
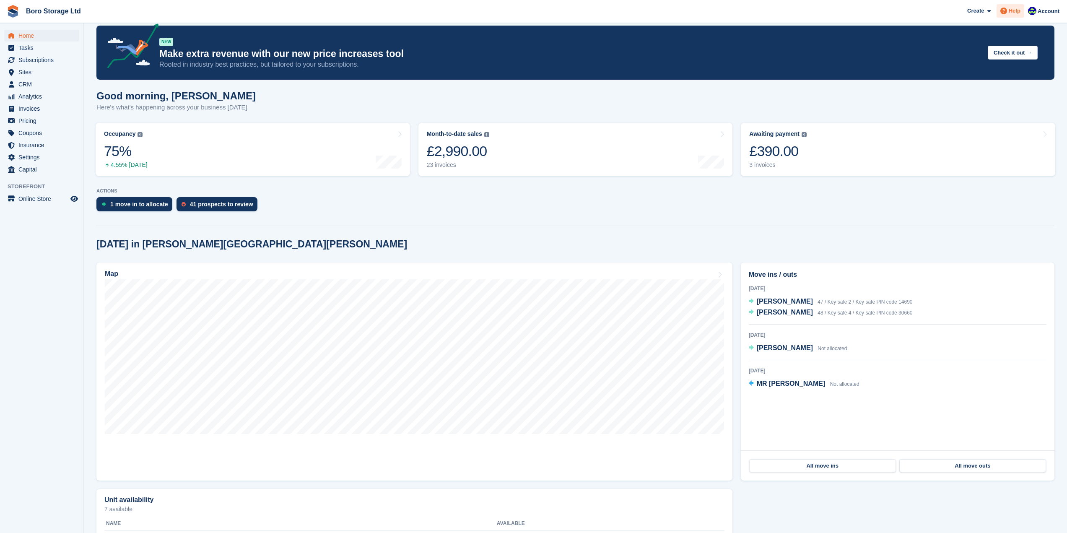
click at [1014, 6] on div "Help" at bounding box center [1010, 10] width 28 height 13
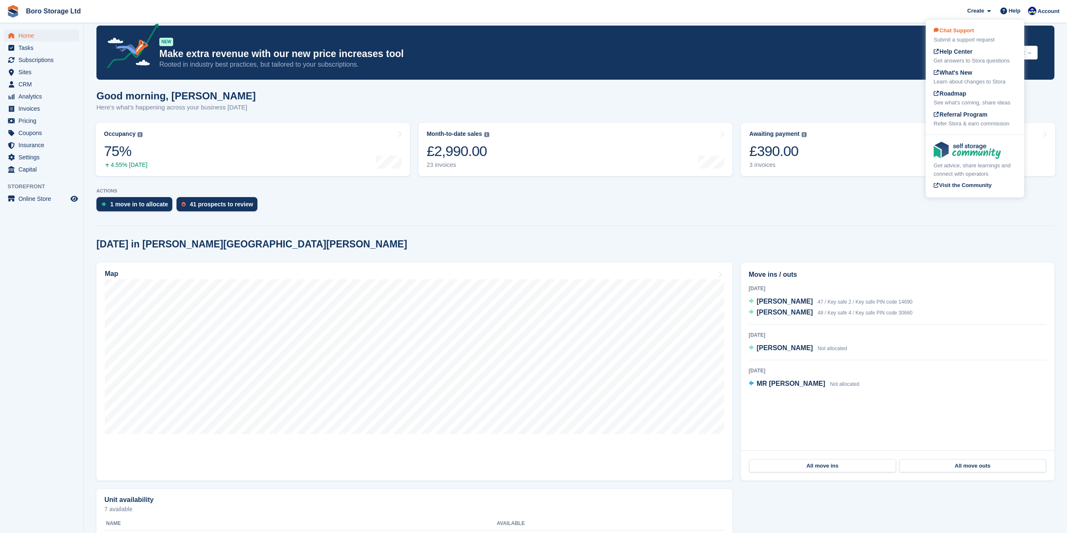
click at [964, 29] on span "Chat Support" at bounding box center [954, 30] width 40 height 6
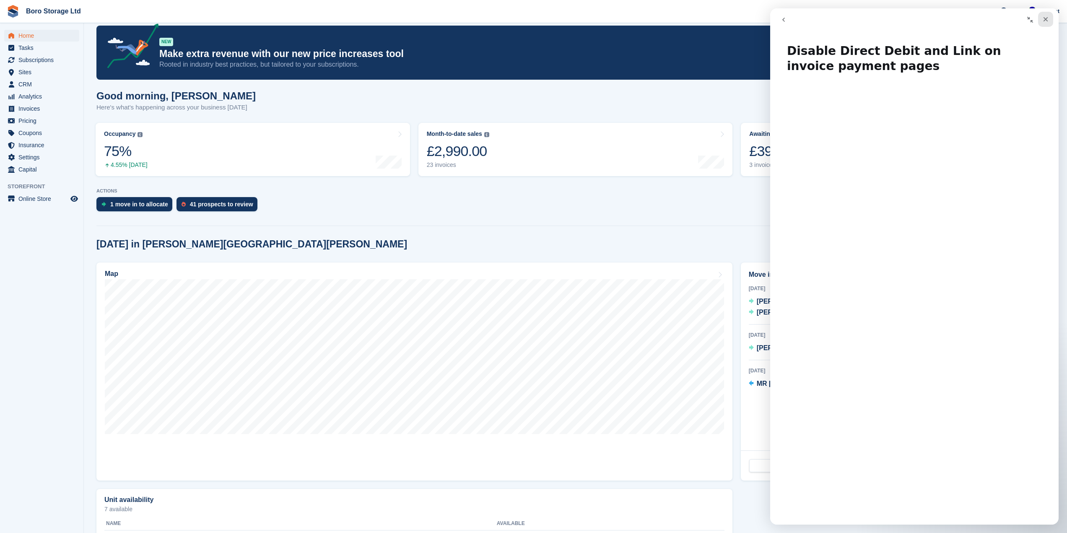
click at [1050, 18] on div "Close" at bounding box center [1045, 19] width 15 height 15
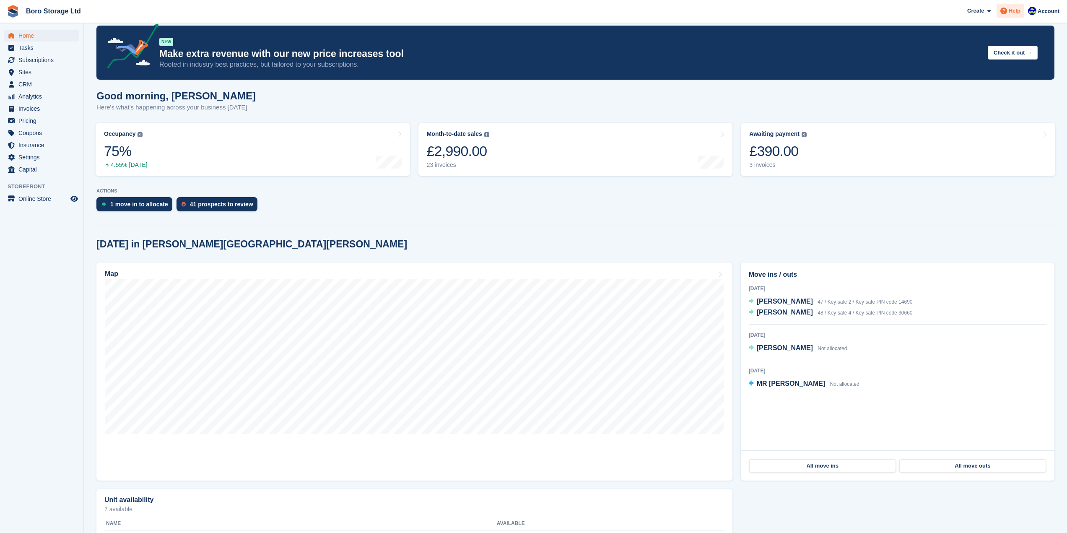
click at [1020, 12] on span "Help" at bounding box center [1015, 11] width 12 height 8
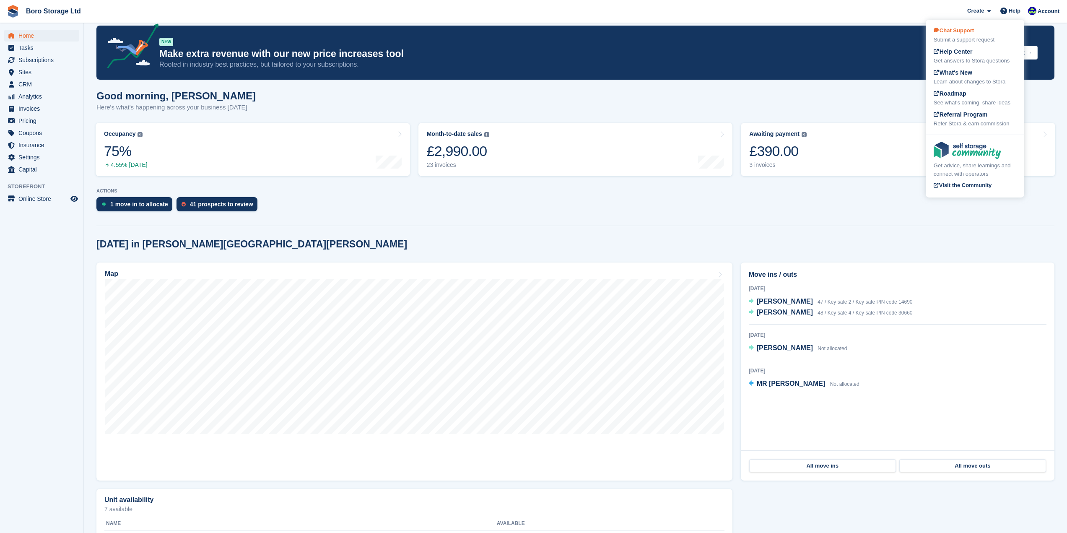
click at [965, 30] on span "Chat Support" at bounding box center [954, 30] width 40 height 6
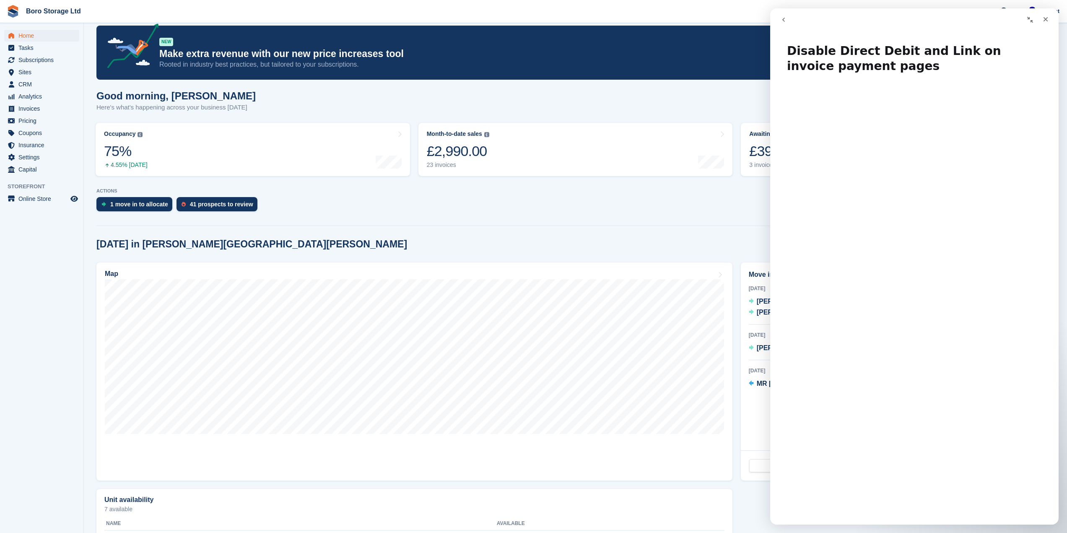
click at [786, 15] on button "go back" at bounding box center [783, 20] width 16 height 16
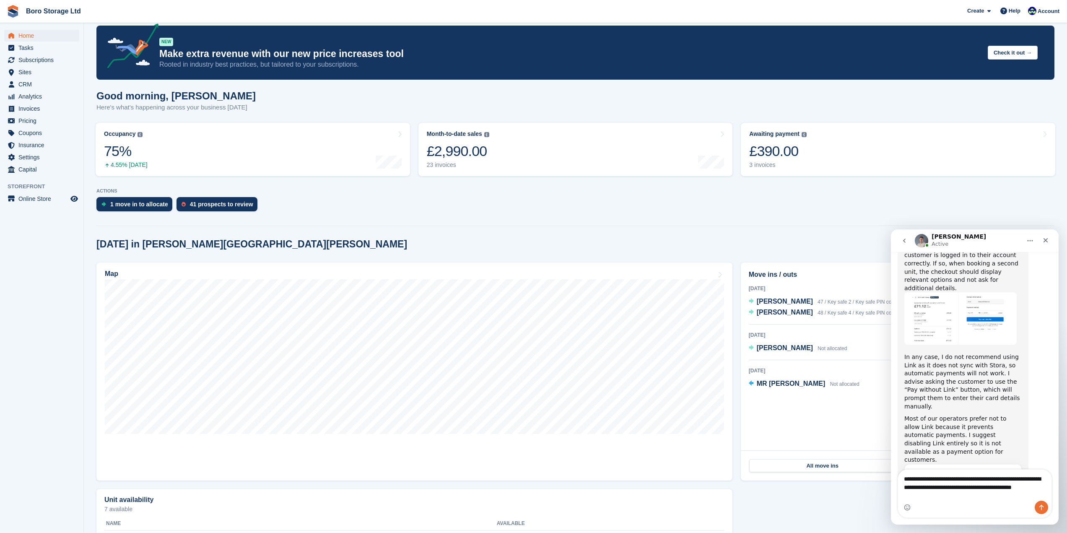
scroll to position [829, 0]
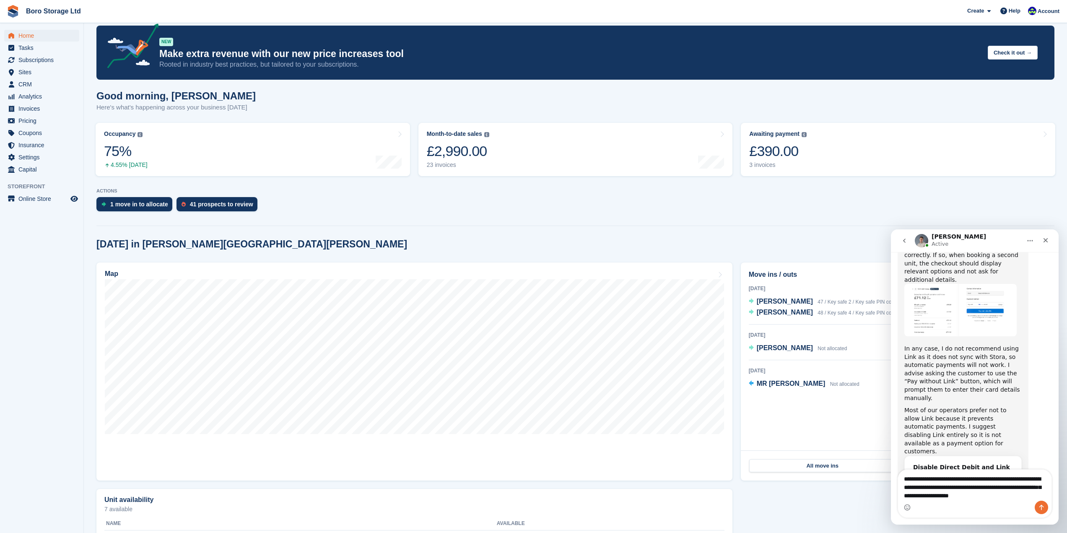
type textarea "**********"
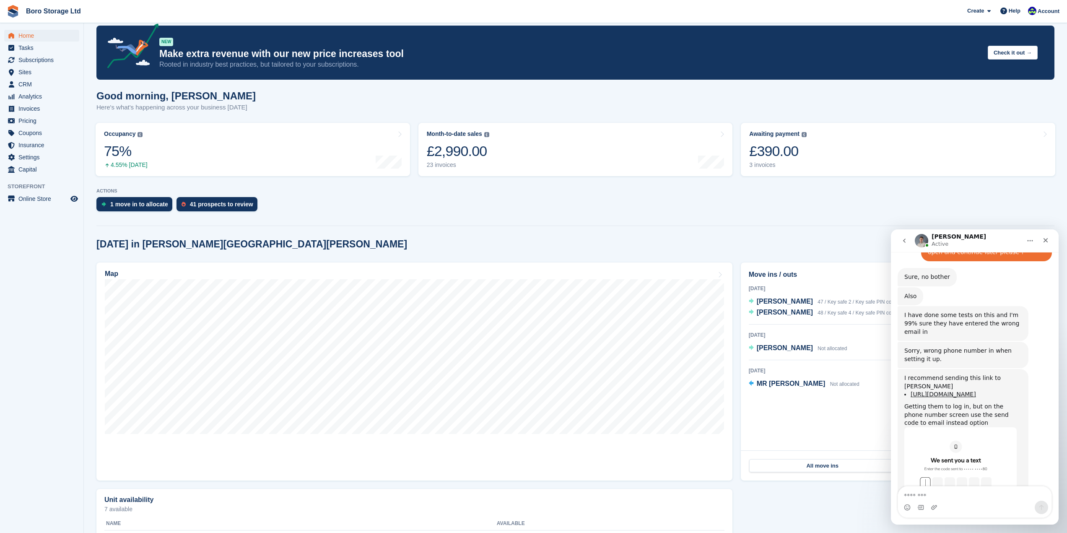
scroll to position [1129, 0]
click at [999, 425] on img "Bradley says…" at bounding box center [960, 467] width 112 height 85
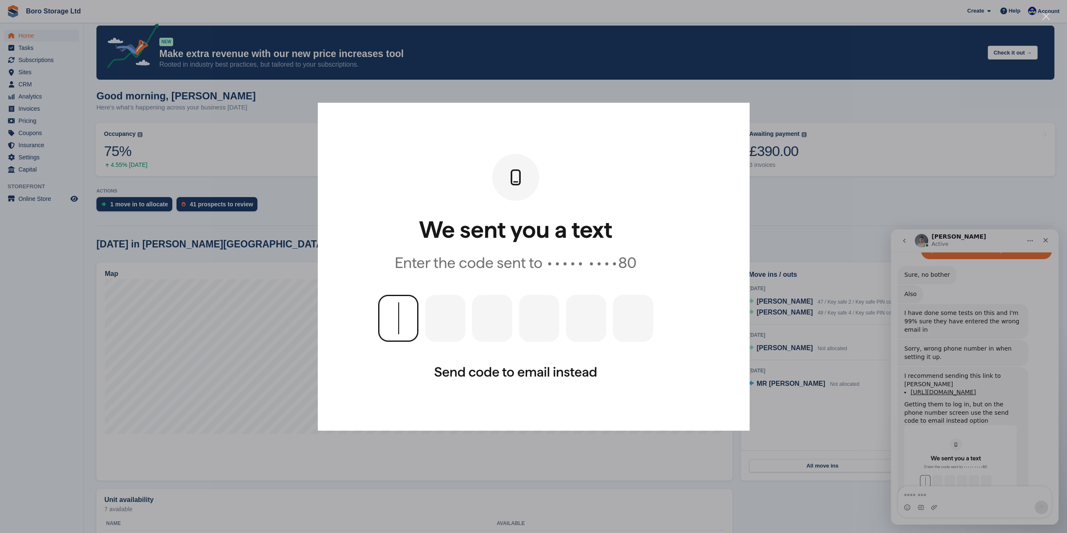
click at [895, 188] on div "Intercom messenger" at bounding box center [533, 266] width 1067 height 533
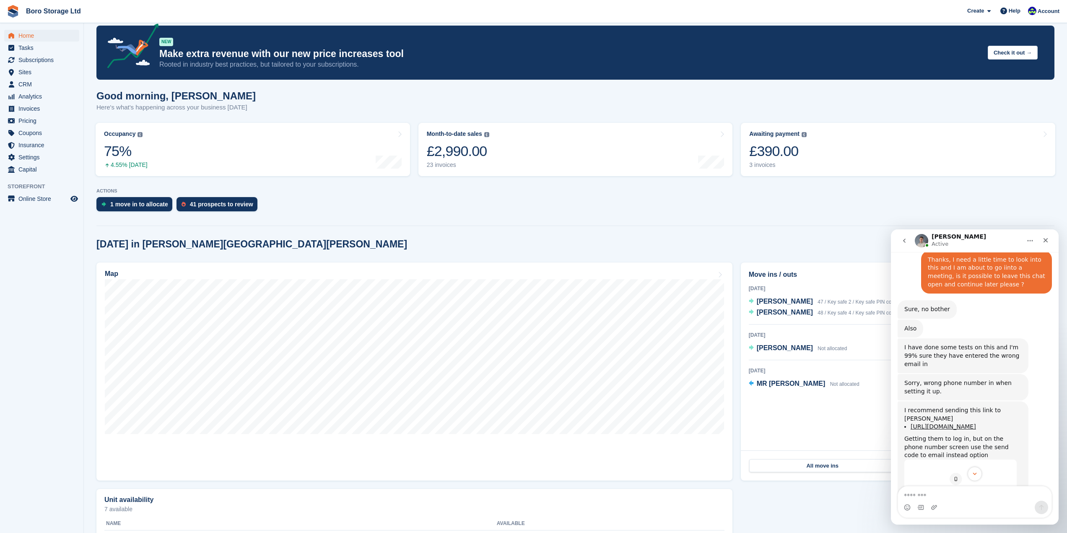
scroll to position [1129, 0]
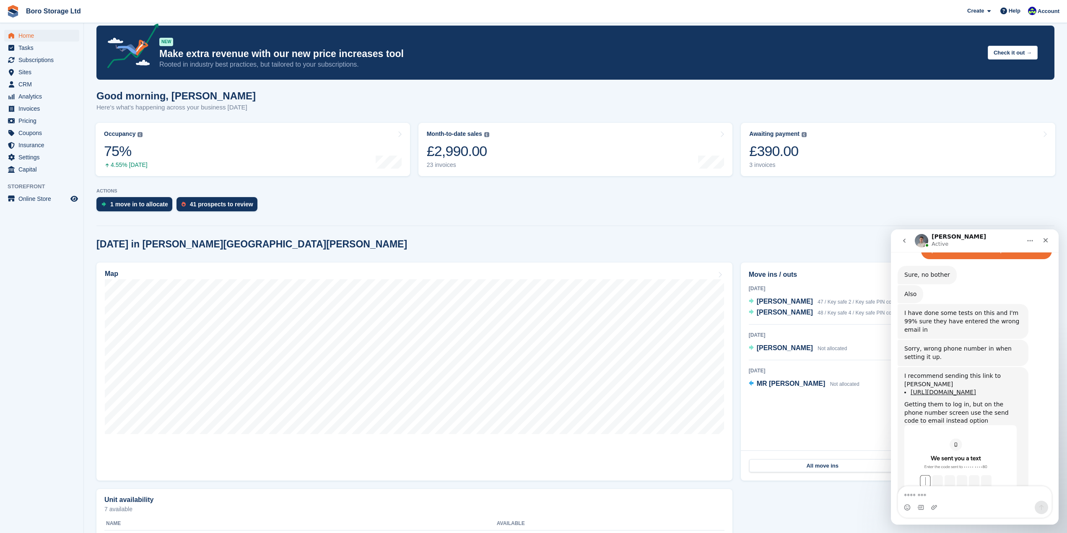
click at [960, 508] on div "Intercom messenger" at bounding box center [974, 507] width 153 height 13
click at [943, 503] on div "Intercom messenger" at bounding box center [974, 507] width 153 height 13
click at [932, 497] on textarea "Message…" at bounding box center [974, 493] width 153 height 14
type textarea "*"
type textarea "**********"
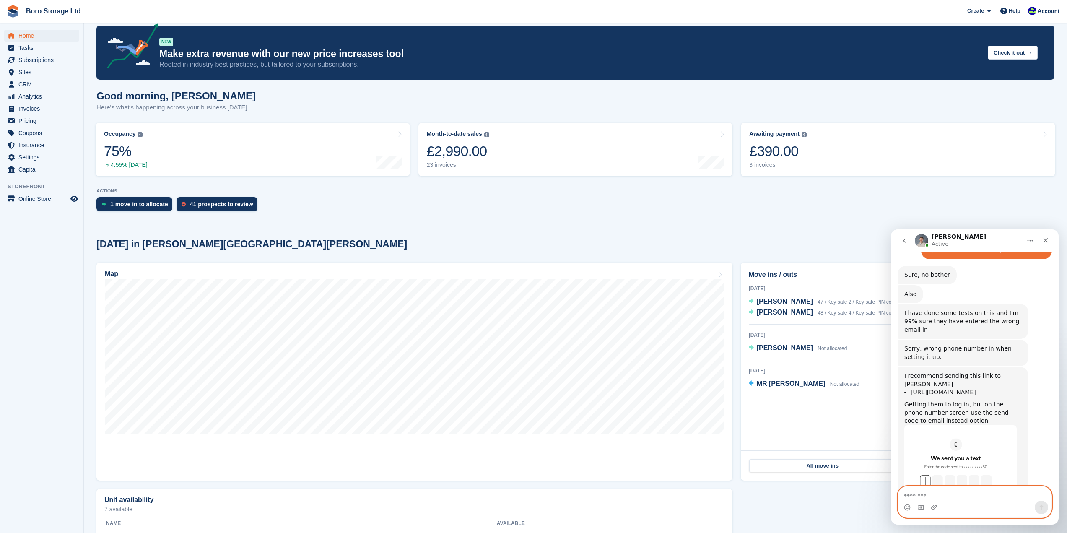
scroll to position [1154, 0]
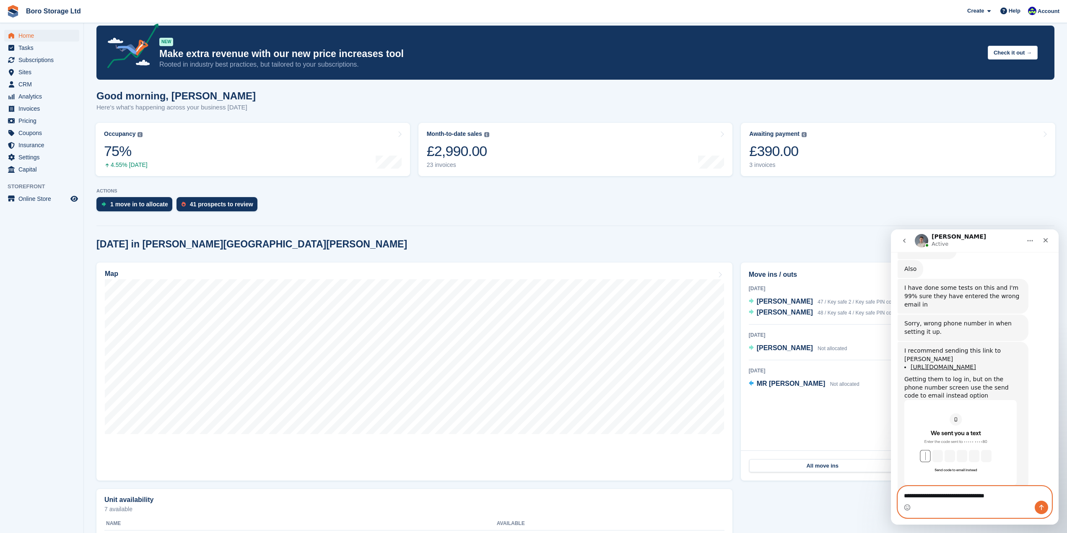
type textarea "**********"
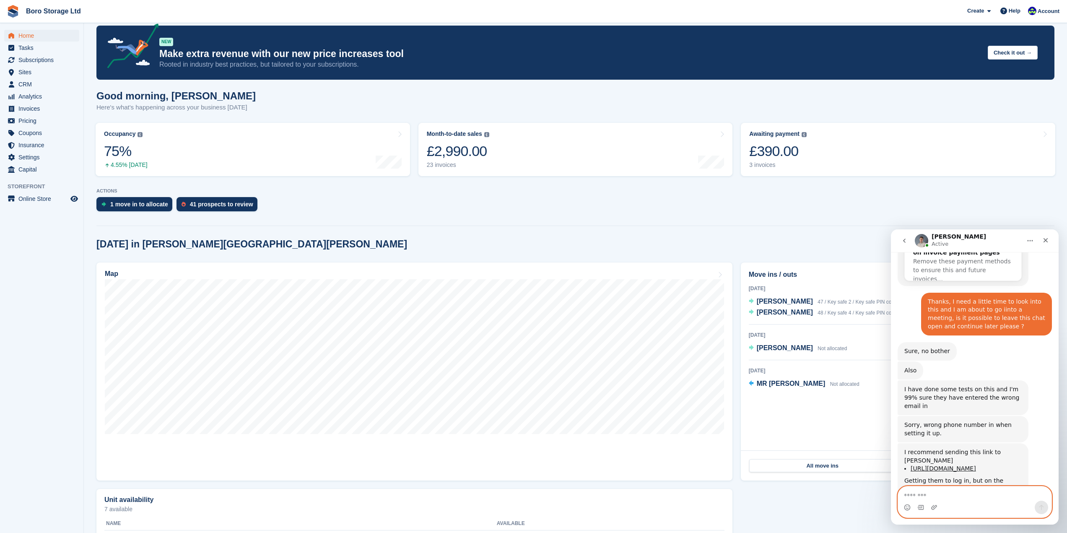
scroll to position [1016, 0]
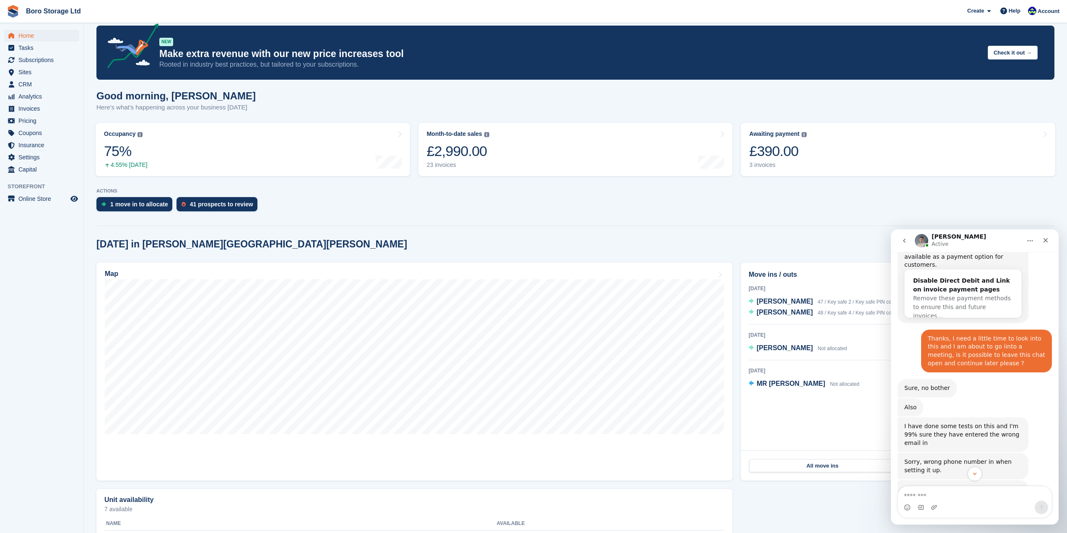
click at [949, 502] on link "https://app.link.com/login" at bounding box center [942, 505] width 65 height 7
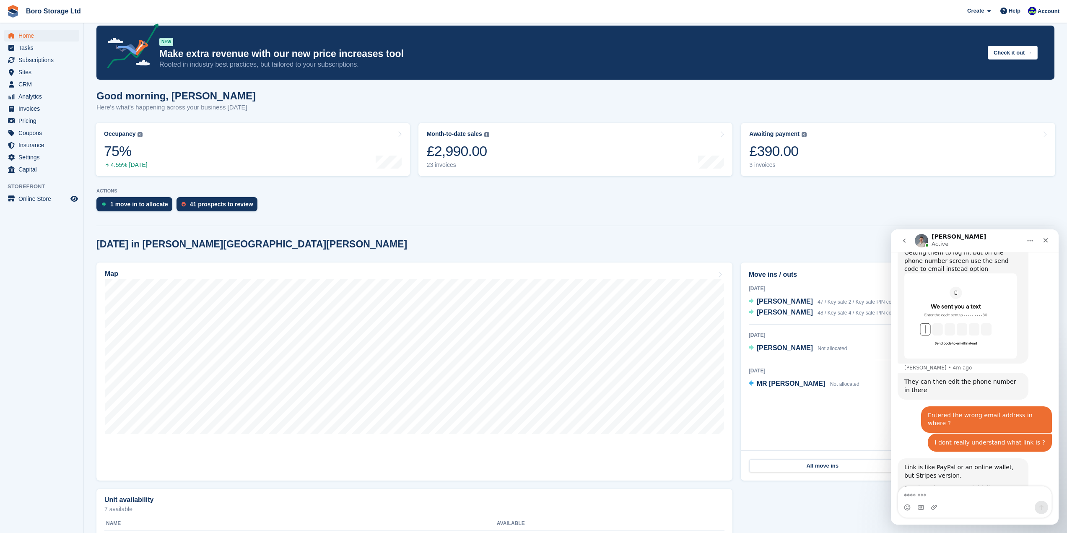
scroll to position [1313, 0]
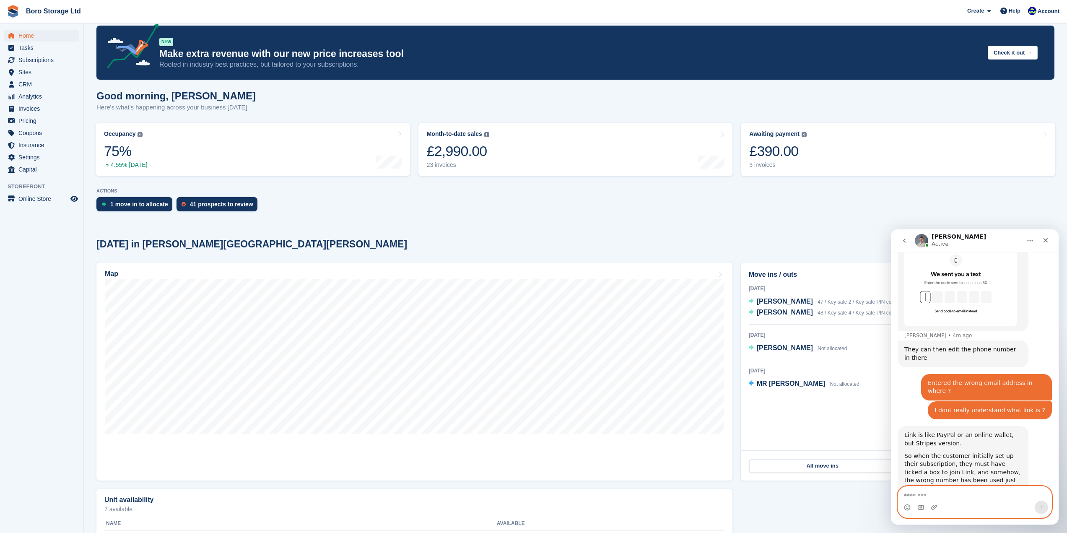
click at [924, 495] on textarea "Message…" at bounding box center [974, 493] width 153 height 14
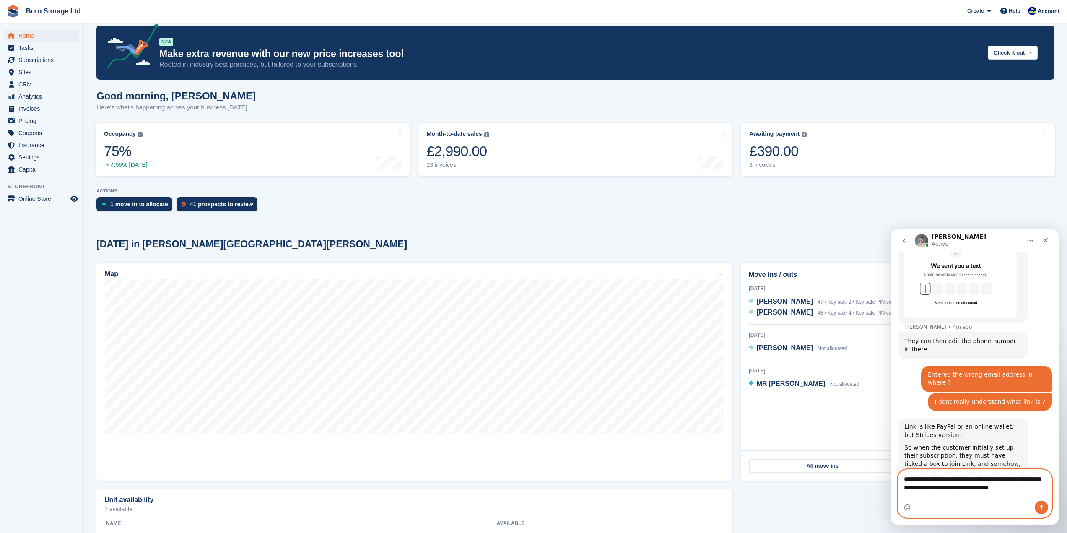
type textarea "**********"
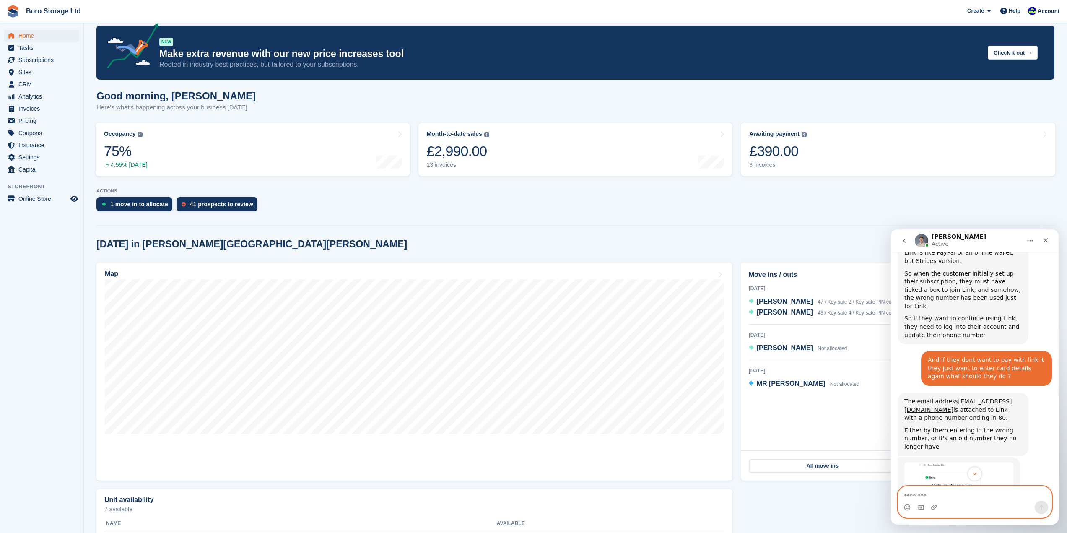
scroll to position [1535, 0]
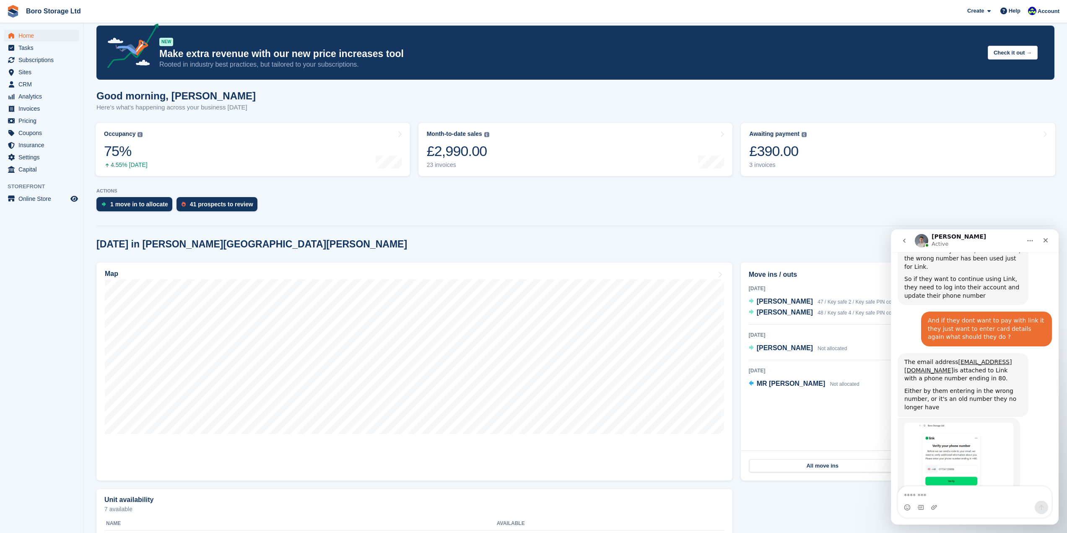
click at [954, 423] on img "Bradley says…" at bounding box center [958, 479] width 109 height 112
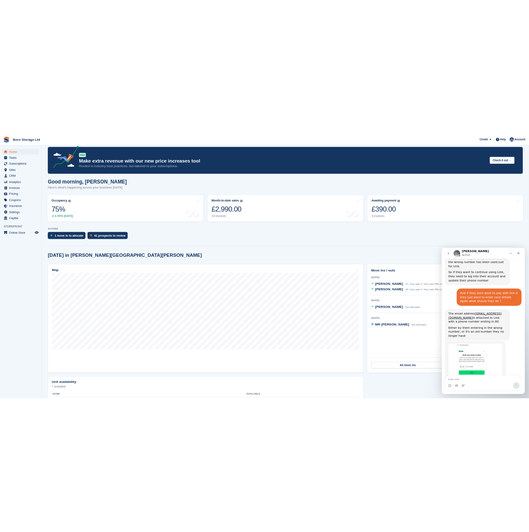
scroll to position [0, 0]
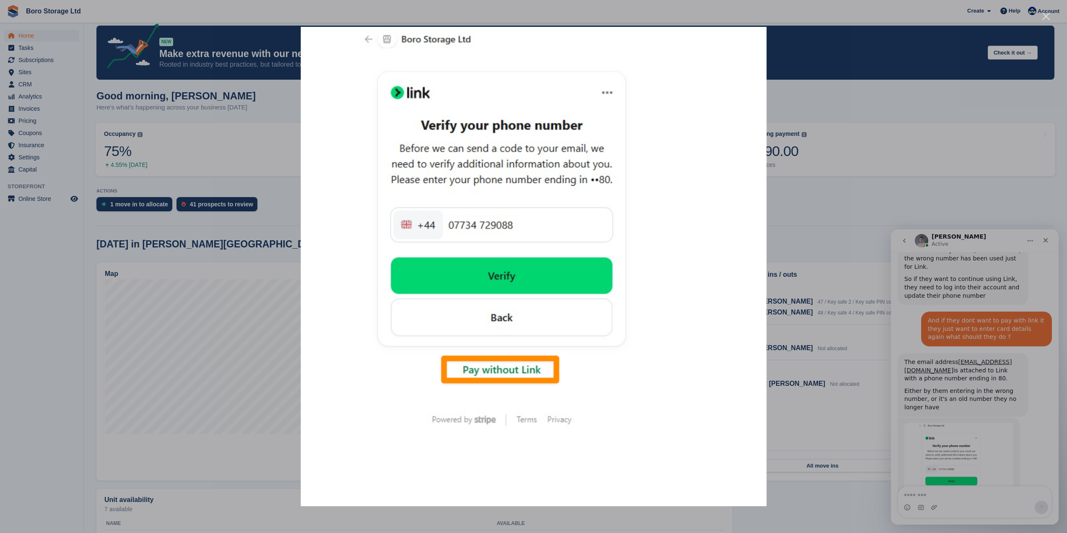
click at [830, 104] on div "Intercom messenger" at bounding box center [533, 266] width 1067 height 533
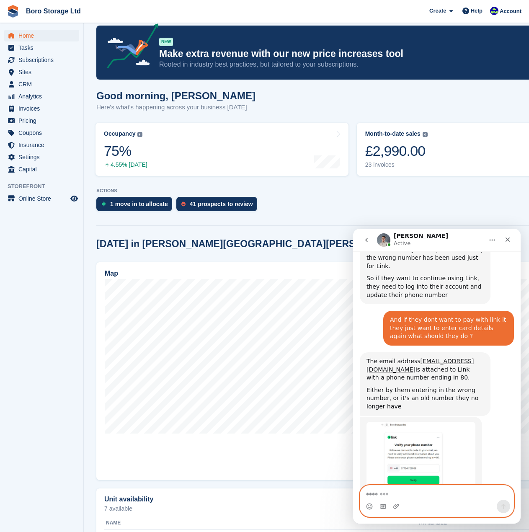
click at [398, 494] on textarea "Message…" at bounding box center [436, 493] width 153 height 14
type textarea "**********"
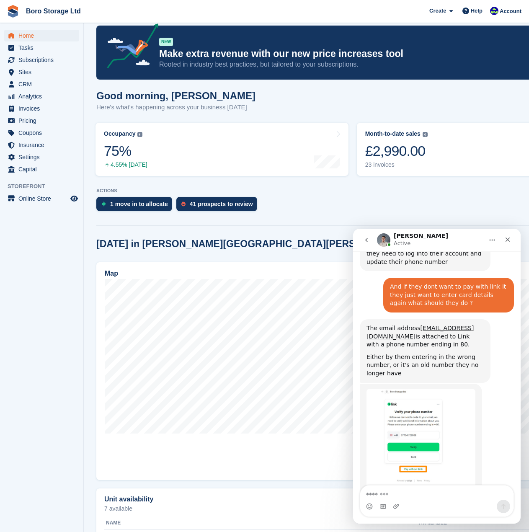
click at [412, 516] on div "Intercom messenger" at bounding box center [436, 501] width 153 height 31
click at [408, 501] on div "Intercom messenger" at bounding box center [436, 506] width 153 height 13
click at [376, 495] on textarea "Message…" at bounding box center [436, 493] width 153 height 14
type textarea "**********"
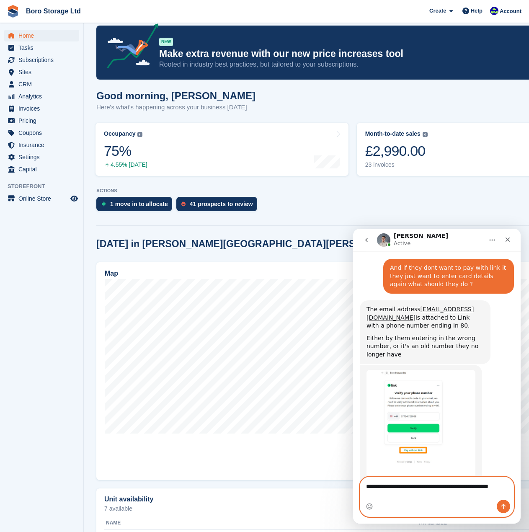
scroll to position [1595, 0]
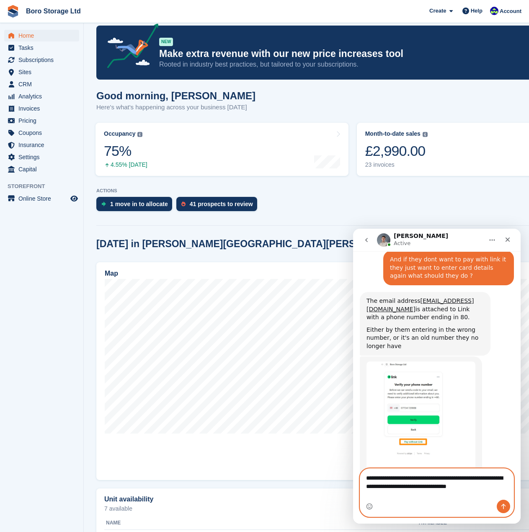
type textarea "**********"
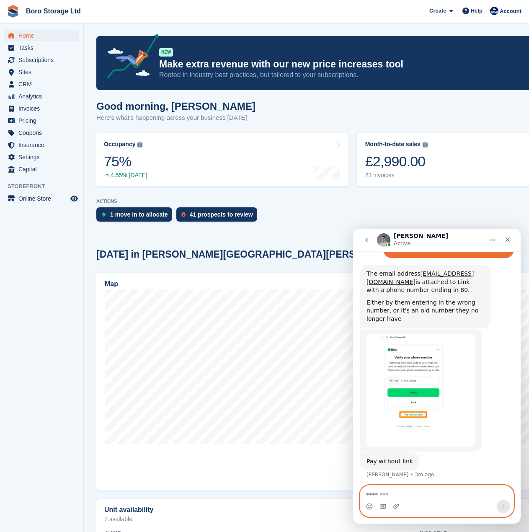
scroll to position [1655, 0]
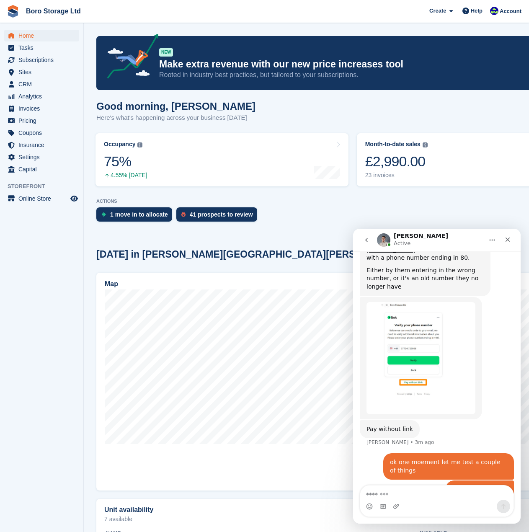
click at [420, 503] on div "Intercom messenger" at bounding box center [436, 506] width 153 height 13
click at [389, 488] on textarea "Message…" at bounding box center [436, 493] width 153 height 14
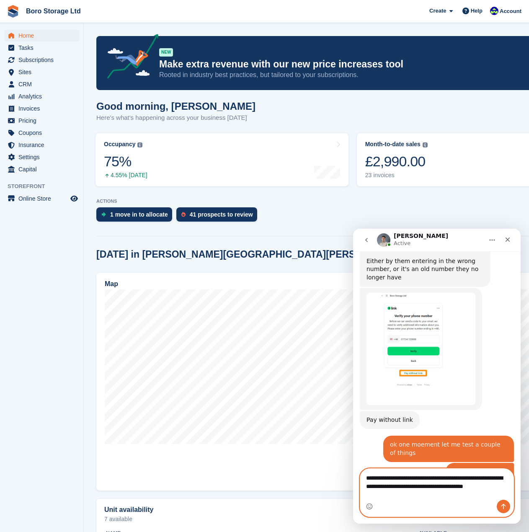
scroll to position [1672, 0]
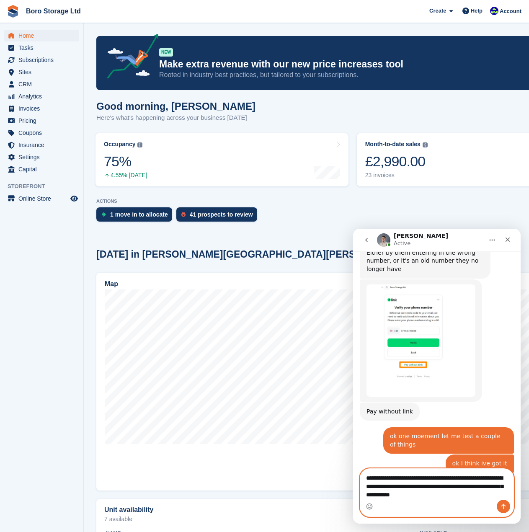
type textarea "**********"
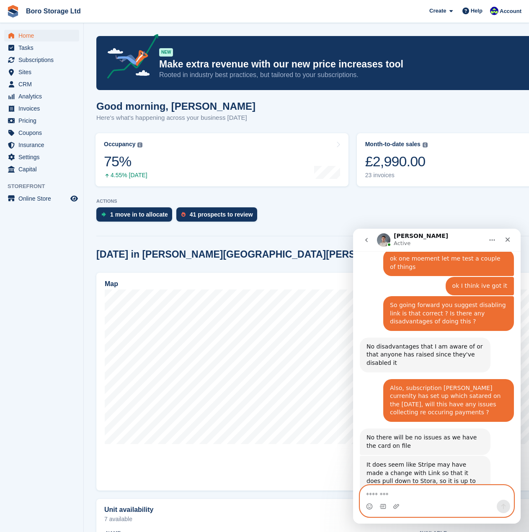
scroll to position [1859, 0]
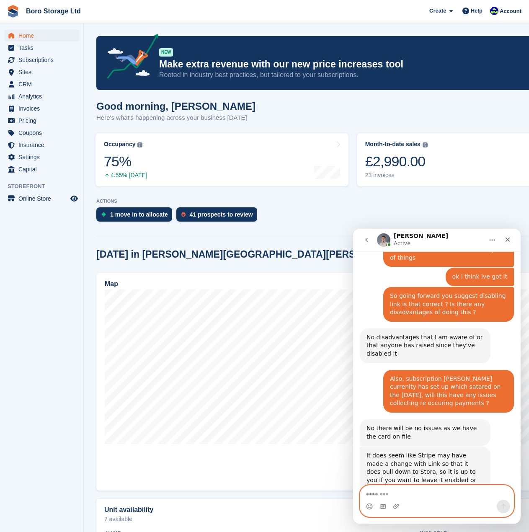
click at [419, 497] on textarea "Message…" at bounding box center [436, 493] width 153 height 14
type textarea "*"
type textarea "****"
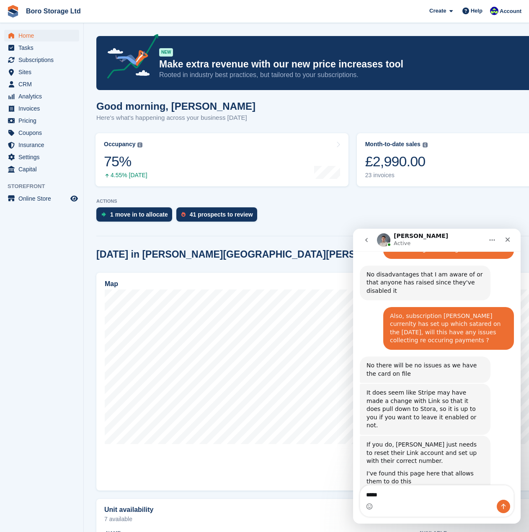
scroll to position [1961, 0]
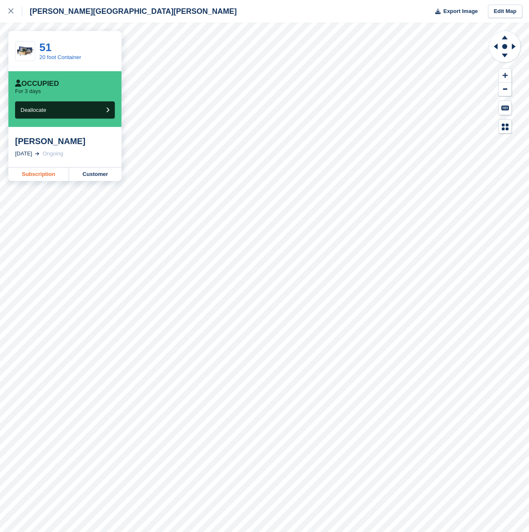
click at [44, 180] on link "Subscription" at bounding box center [38, 174] width 61 height 13
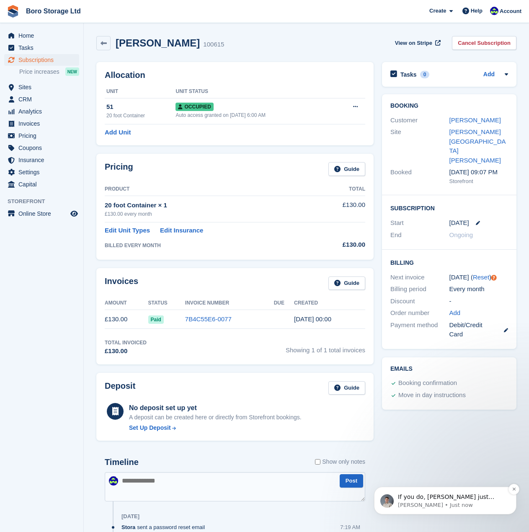
click at [408, 506] on p "[PERSON_NAME] • Just now" at bounding box center [452, 506] width 108 height 8
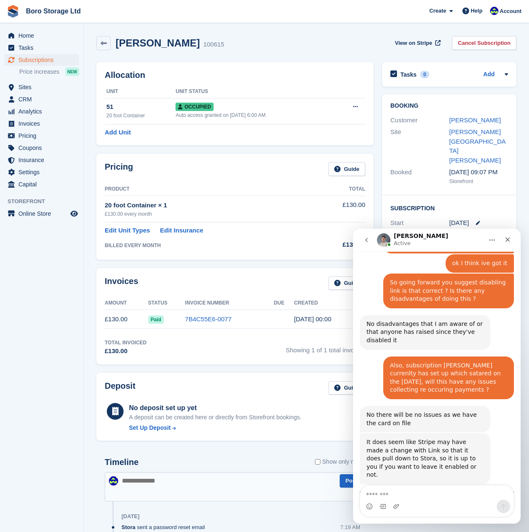
scroll to position [1865, 0]
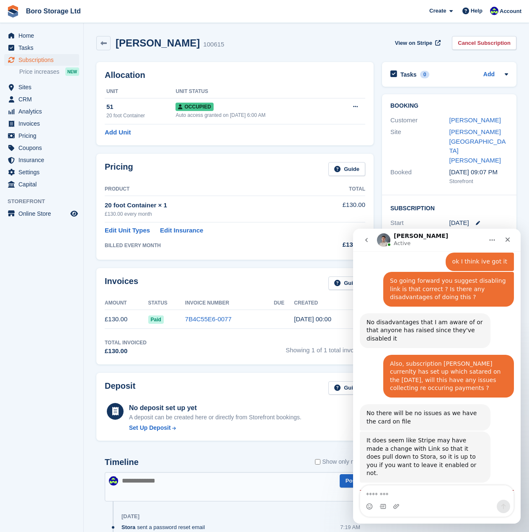
click at [415, 500] on textarea "Message…" at bounding box center [436, 493] width 153 height 14
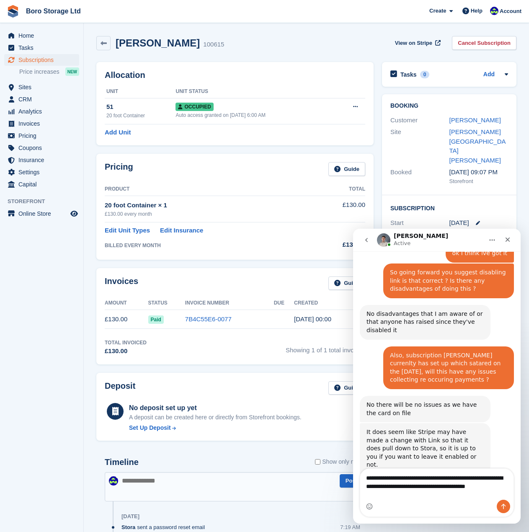
scroll to position [1881, 0]
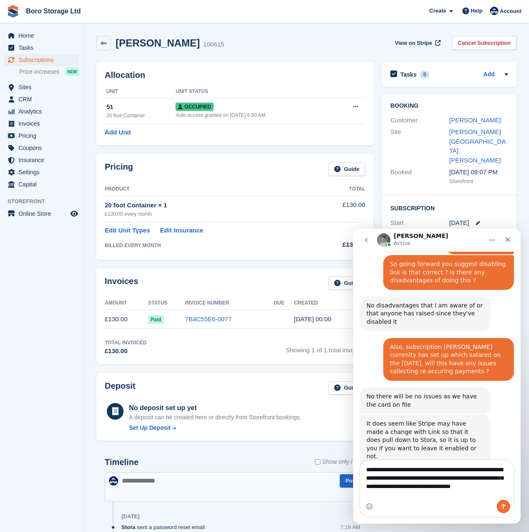
type textarea "**********"
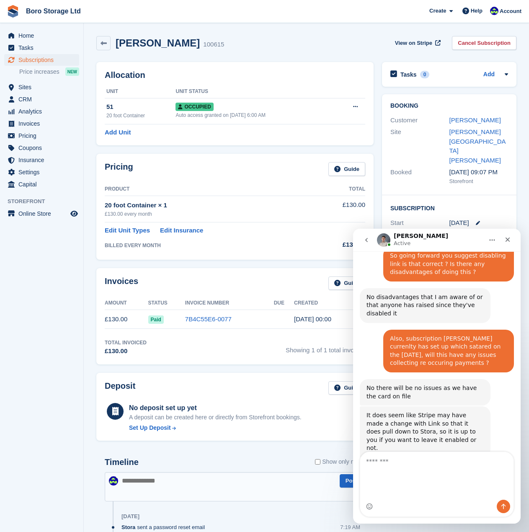
scroll to position [1900, 0]
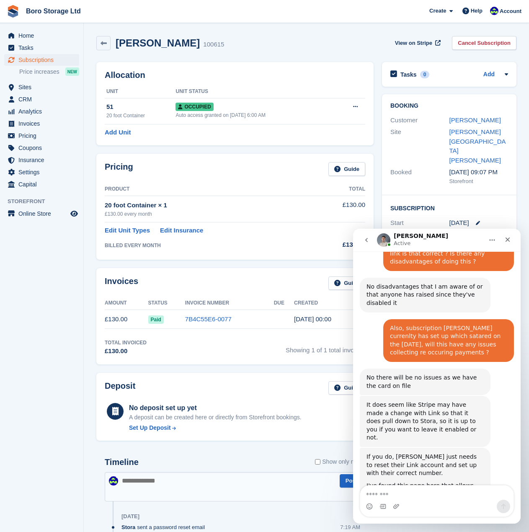
click at [393, 87] on div "Tasks 0 Add No tasks related to Subscription #100615" at bounding box center [449, 76] width 143 height 37
click at [366, 64] on div "Allocation Unit Unit Status 51 20 foot Container Occupied Auto access granted o…" at bounding box center [235, 103] width 278 height 83
click at [510, 236] on div "Close" at bounding box center [508, 239] width 15 height 15
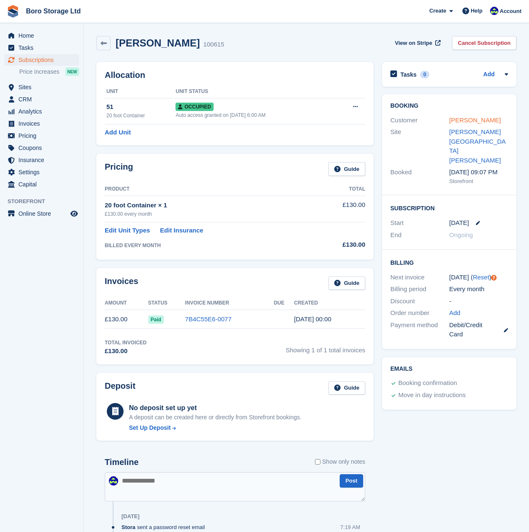
click at [472, 123] on link "Helen Burrows" at bounding box center [476, 120] width 52 height 7
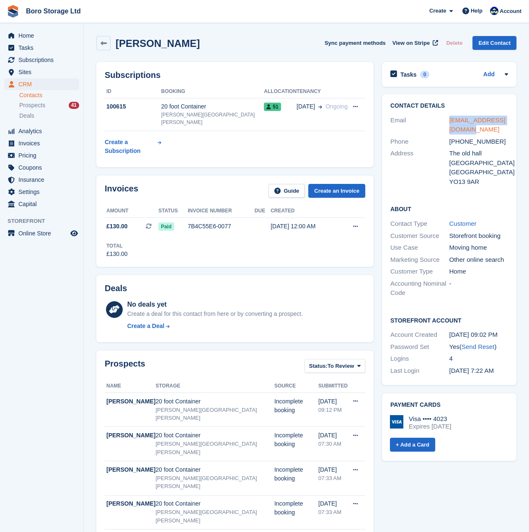
drag, startPoint x: 464, startPoint y: 129, endPoint x: 451, endPoint y: 122, distance: 14.8
click at [451, 122] on div "extramile4u2@gmail.com" at bounding box center [479, 125] width 59 height 19
copy link "extramile4u2@gmail.com"
